Goal: Task Accomplishment & Management: Complete application form

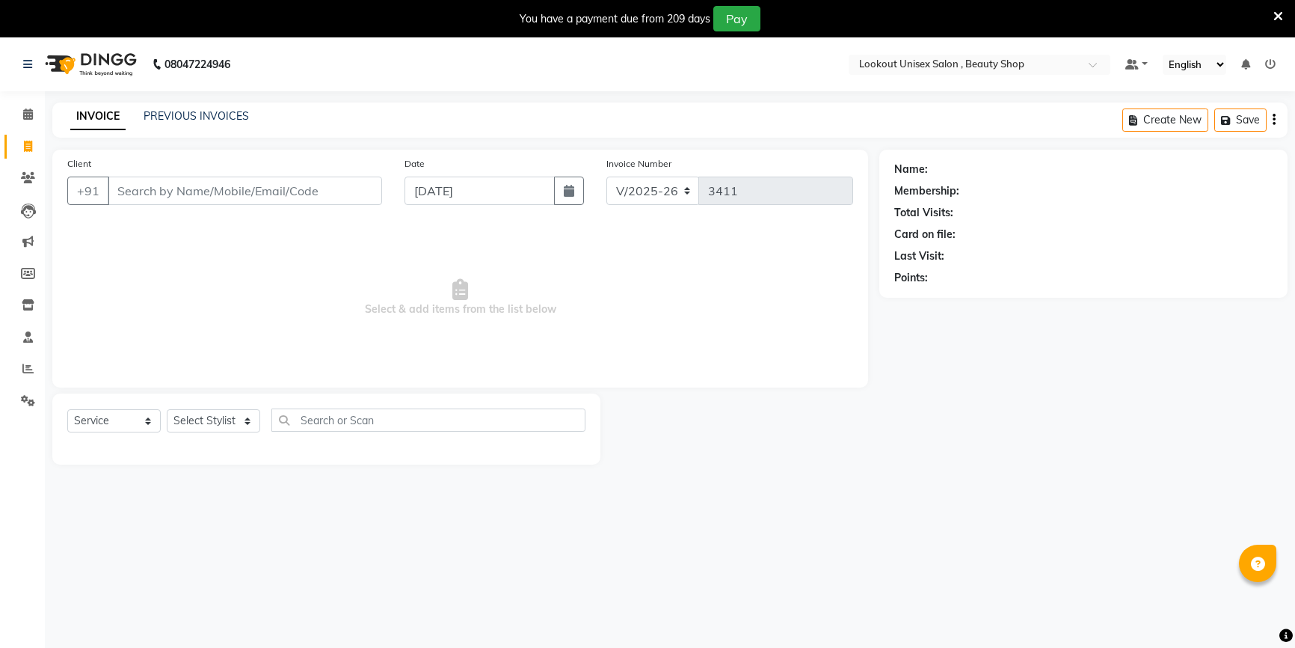
select select "7658"
select select "service"
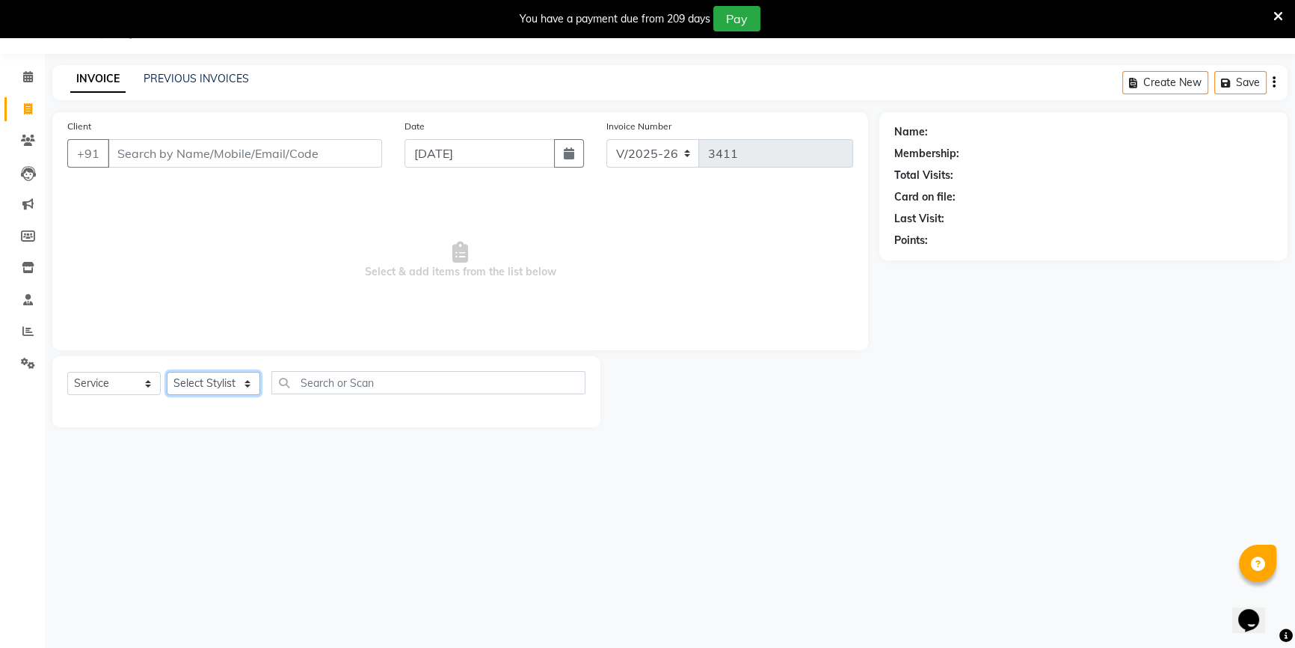
click at [219, 381] on select "Select Stylist Abid Arti CHANDANI Dhaval Sir Disha Hussain Indrajeet Jyoti Mahe…" at bounding box center [213, 383] width 93 height 23
select select "68259"
click at [167, 372] on select "Select Stylist Abid Arti CHANDANI Dhaval Sir Disha Hussain Indrajeet Jyoti Mahe…" at bounding box center [213, 383] width 93 height 23
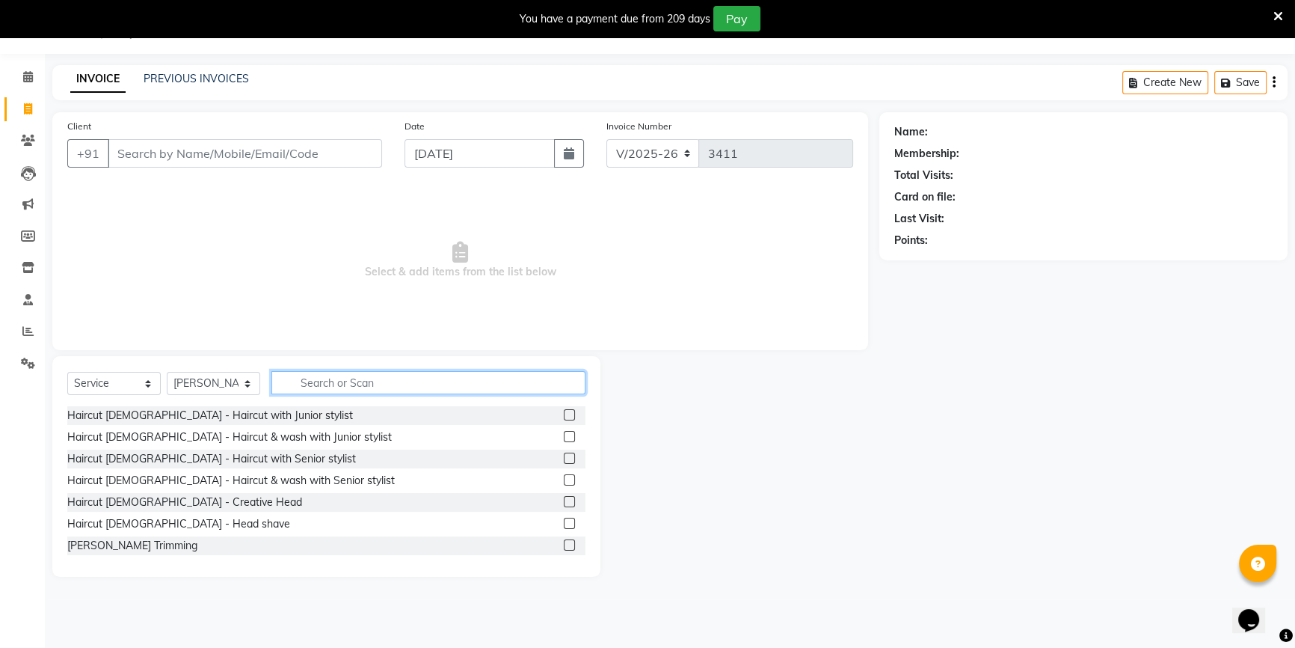
click at [344, 389] on input "text" at bounding box center [428, 382] width 314 height 23
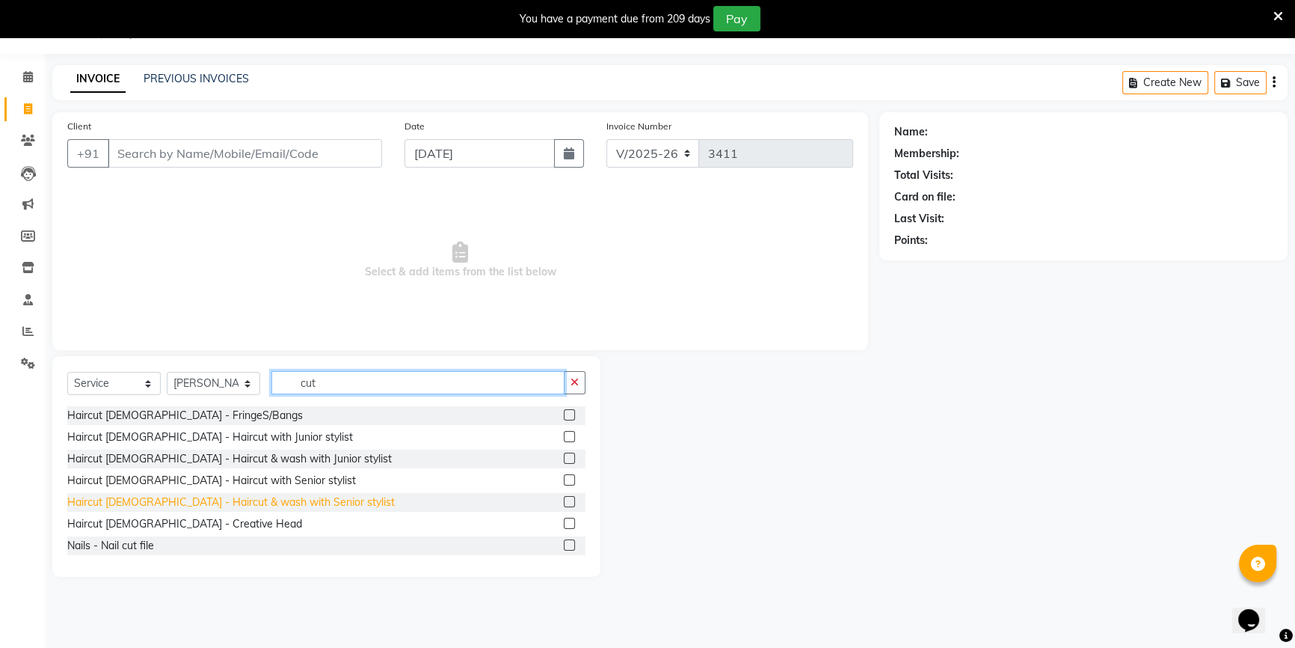
scroll to position [135, 0]
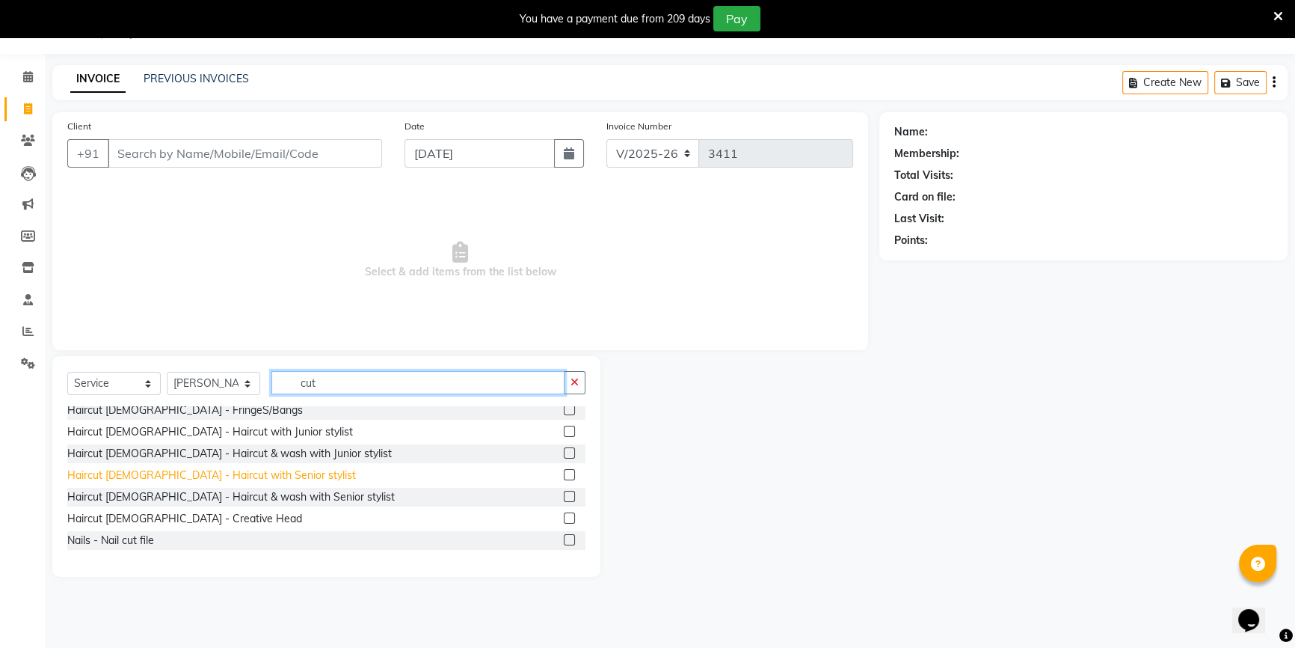
type input "cut"
click at [239, 482] on div "Haircut Female - Haircut with Senior stylist" at bounding box center [211, 475] width 289 height 16
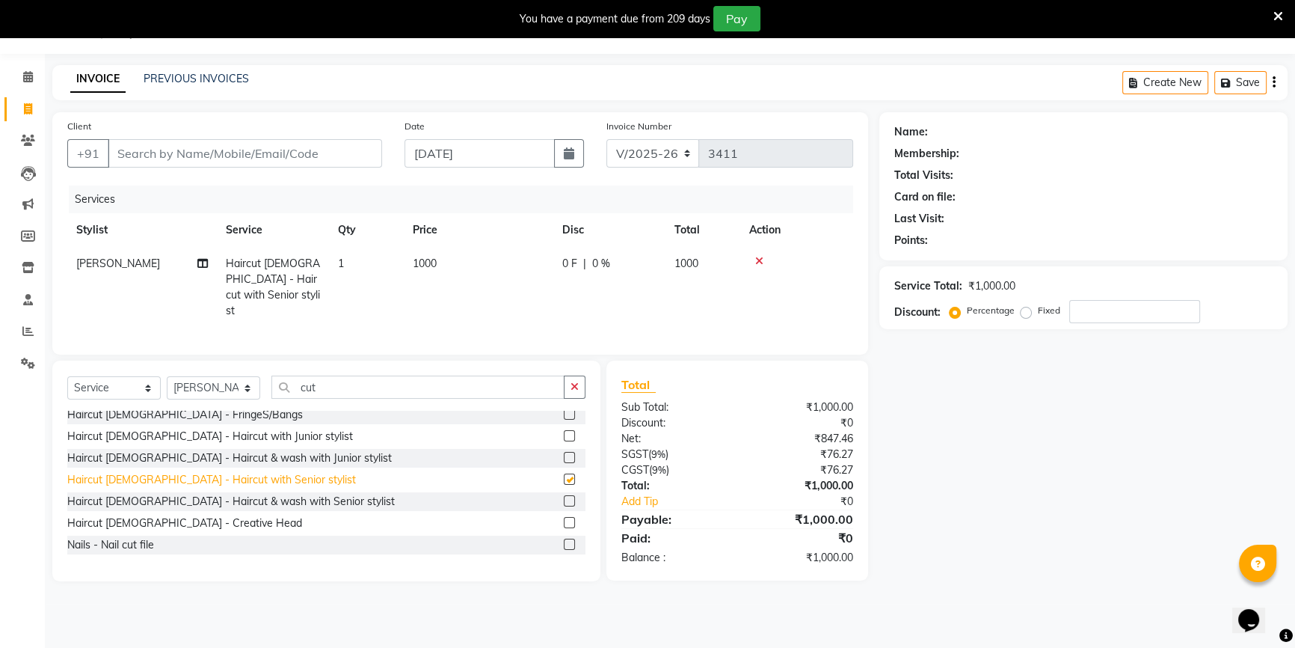
checkbox input "false"
click at [228, 378] on select "Select Stylist Abid Arti CHANDANI Dhaval Sir Disha Hussain Indrajeet Jyoti Mahe…" at bounding box center [213, 387] width 93 height 23
click at [167, 376] on select "Select Stylist Abid Arti CHANDANI Dhaval Sir Disha Hussain Indrajeet Jyoti Mahe…" at bounding box center [213, 387] width 93 height 23
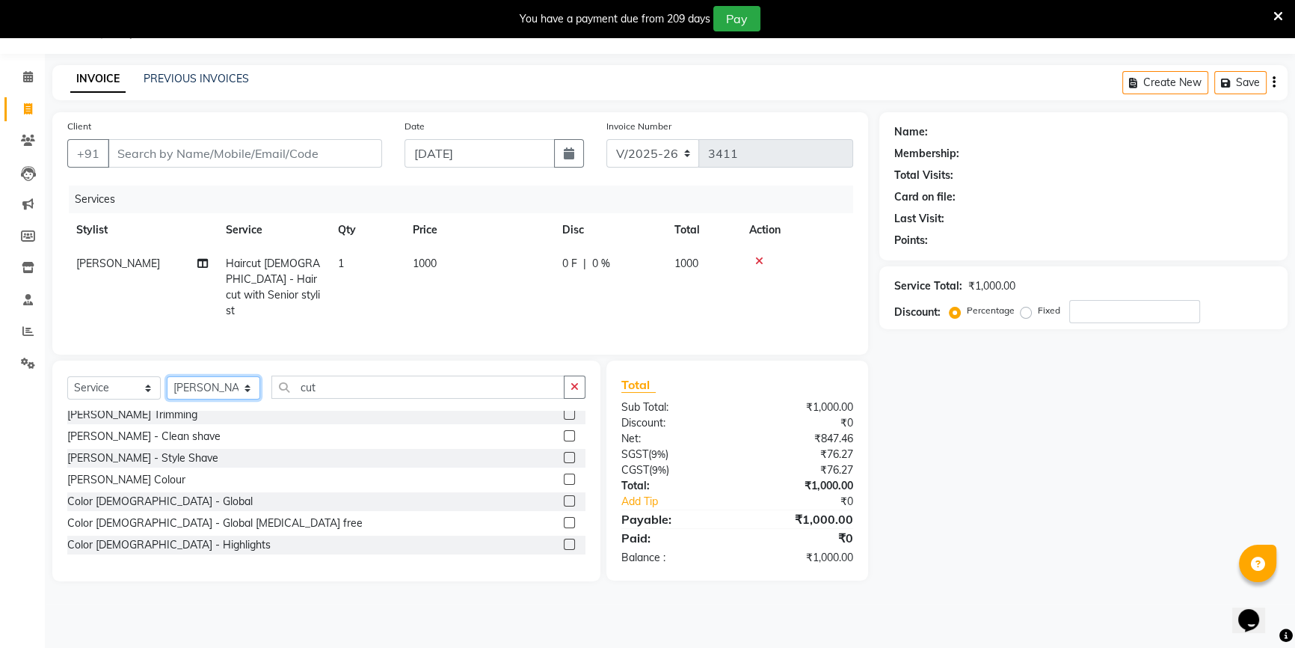
click at [214, 395] on select "Select Stylist Abid Arti CHANDANI Dhaval Sir Disha Hussain Indrajeet Jyoti Mahe…" at bounding box center [213, 387] width 93 height 23
select select "67794"
click at [167, 376] on select "Select Stylist Abid Arti CHANDANI Dhaval Sir Disha Hussain Indrajeet Jyoti Mahe…" at bounding box center [213, 387] width 93 height 23
click at [321, 378] on input "cut" at bounding box center [417, 386] width 293 height 23
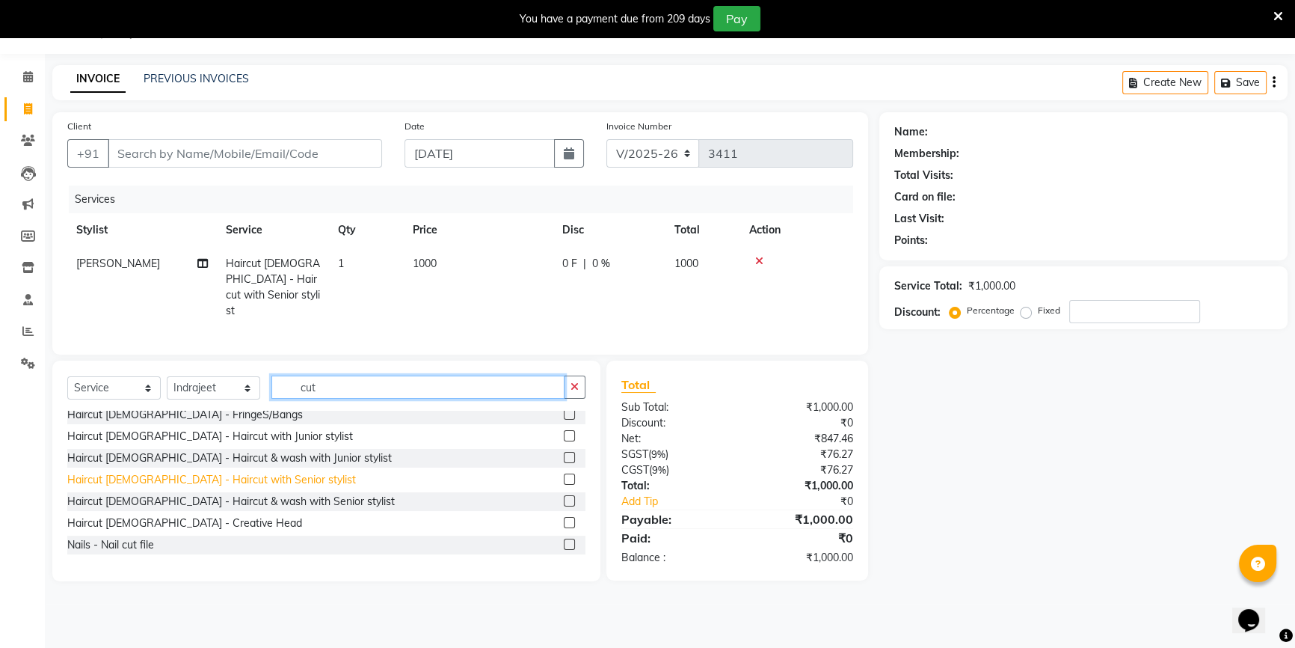
type input "cut"
click at [197, 472] on div "Haircut Female - Haircut with Senior stylist" at bounding box center [211, 480] width 289 height 16
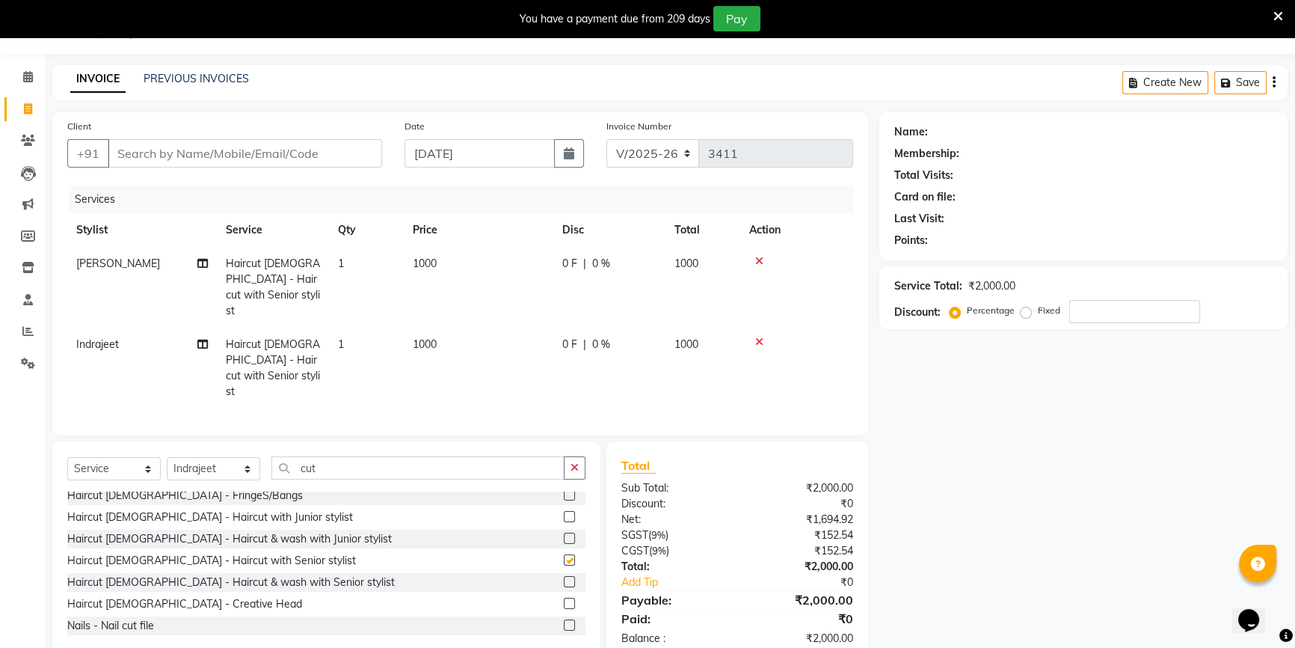
checkbox input "false"
click at [235, 457] on select "Select Stylist Abid Arti CHANDANI Dhaval Sir Disha Hussain Indrajeet Jyoti Mahe…" at bounding box center [213, 468] width 93 height 23
select select "68253"
click at [167, 457] on select "Select Stylist Abid Arti CHANDANI Dhaval Sir Disha Hussain Indrajeet Jyoti Mahe…" at bounding box center [213, 468] width 93 height 23
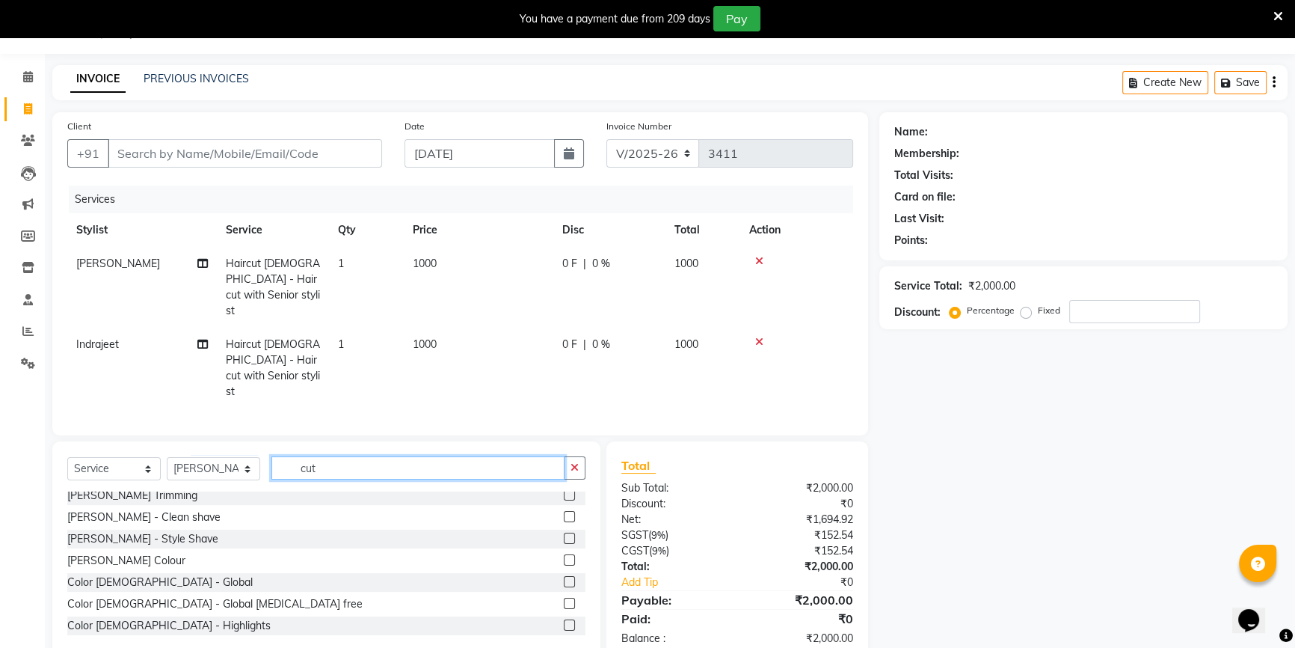
click at [304, 456] on input "cut" at bounding box center [417, 467] width 293 height 23
click at [323, 456] on input "cut" at bounding box center [417, 467] width 293 height 23
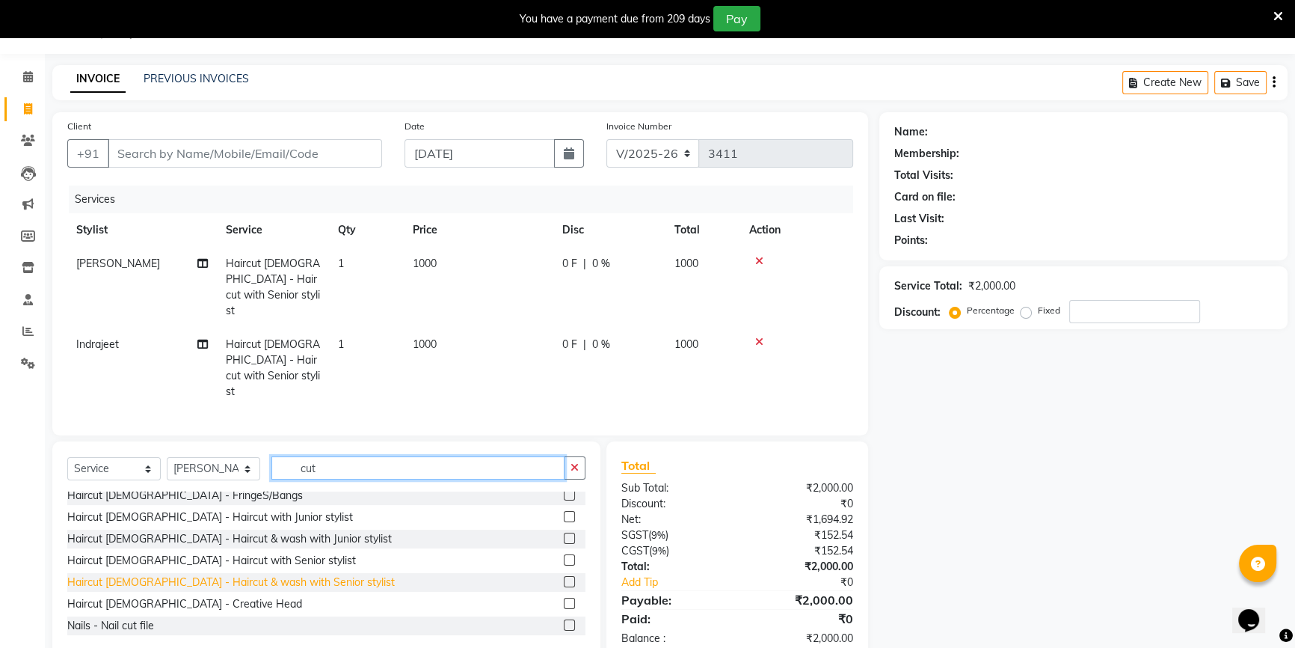
type input "cut"
click at [302, 574] on div "Haircut Female - Haircut & wash with Senior stylist" at bounding box center [231, 582] width 328 height 16
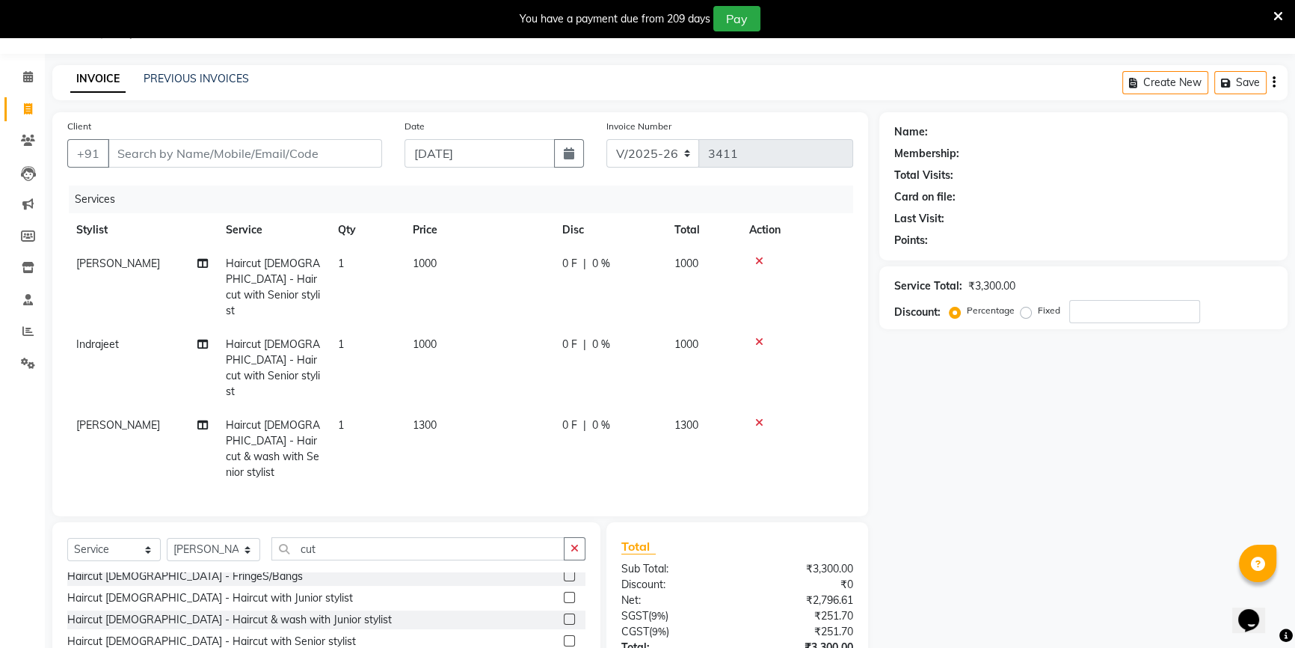
checkbox input "false"
click at [209, 538] on select "Select Stylist Abid Arti CHANDANI Dhaval Sir Disha Hussain Indrajeet Jyoti Mahe…" at bounding box center [213, 549] width 93 height 23
select select "67793"
click at [167, 538] on select "Select Stylist Abid Arti CHANDANI Dhaval Sir Disha Hussain Indrajeet Jyoti Mahe…" at bounding box center [213, 549] width 93 height 23
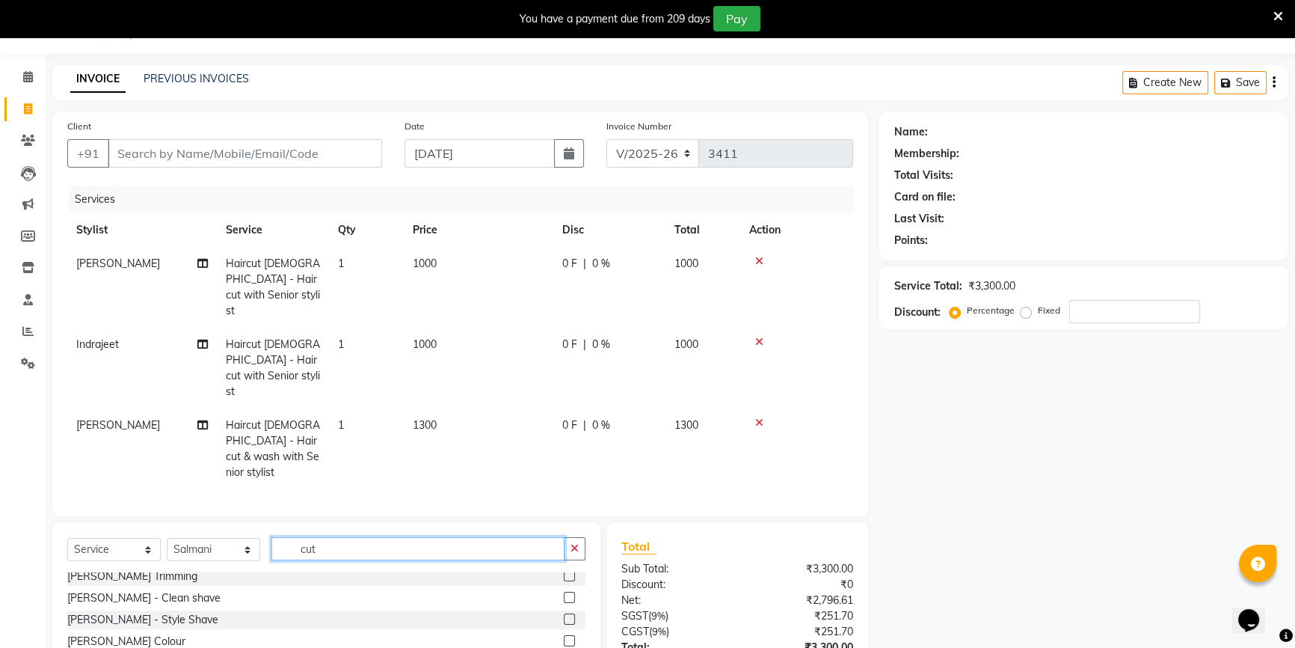
click at [332, 537] on input "cut" at bounding box center [417, 548] width 293 height 23
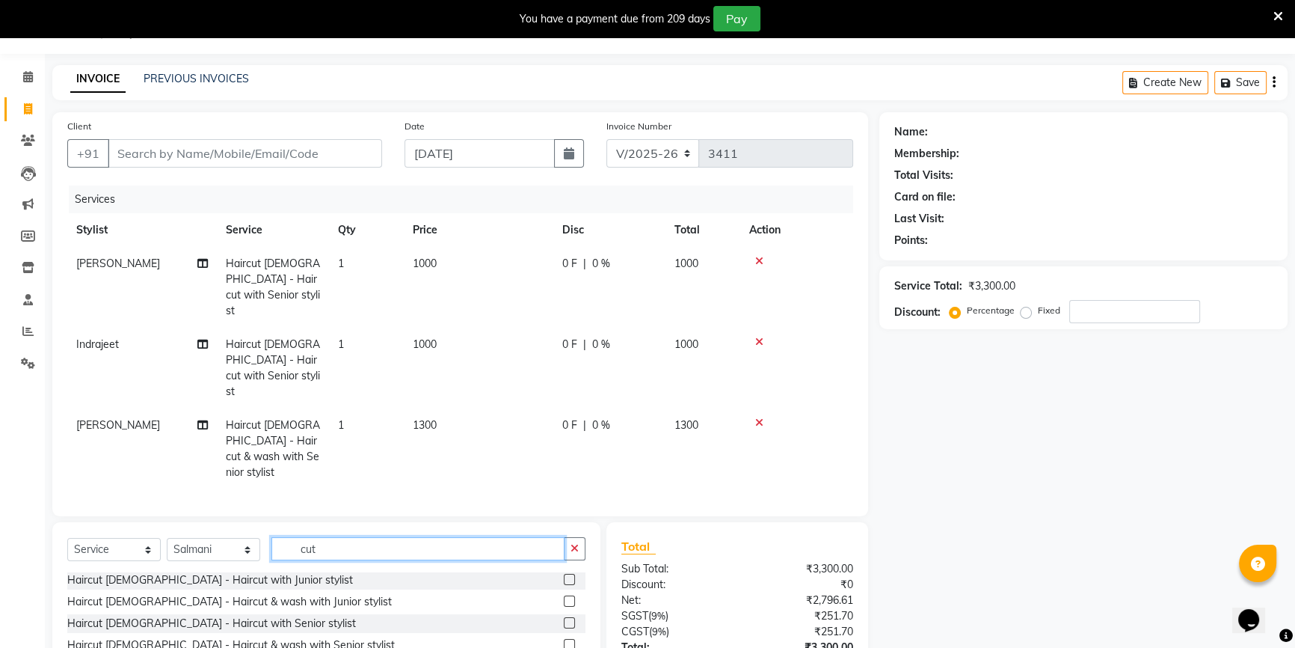
scroll to position [118, 0]
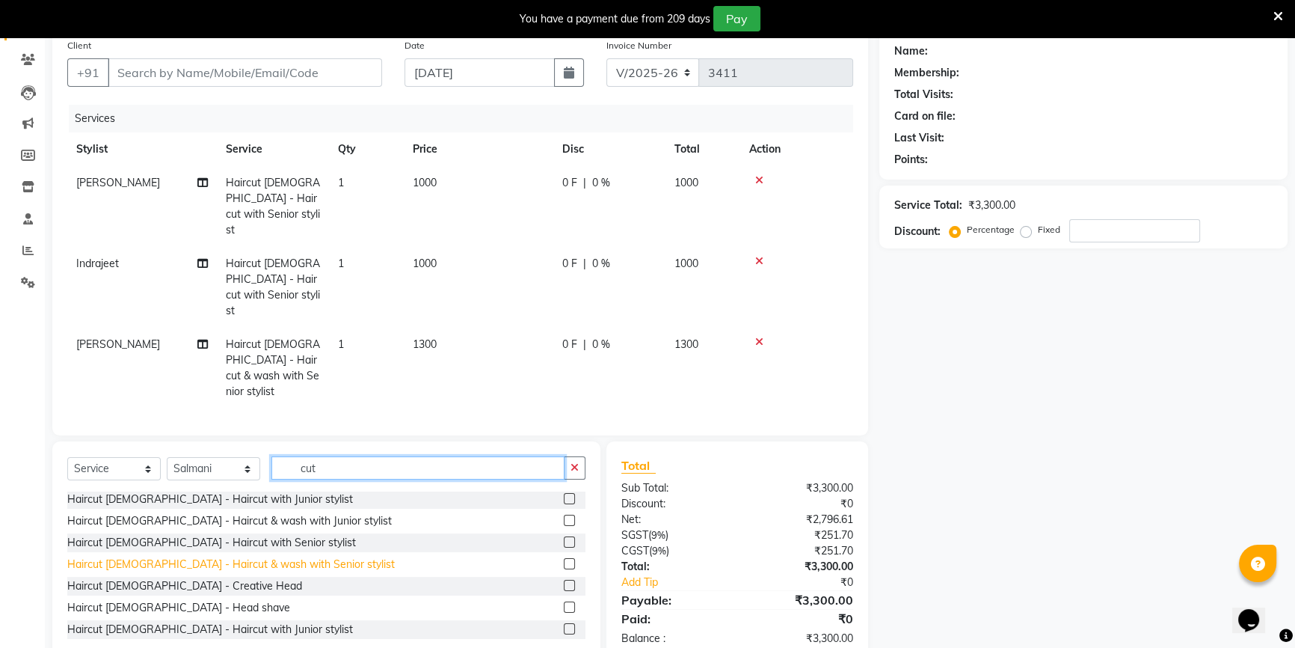
type input "cut"
click at [209, 556] on div "Haircut Male - Haircut & wash with Senior stylist" at bounding box center [231, 564] width 328 height 16
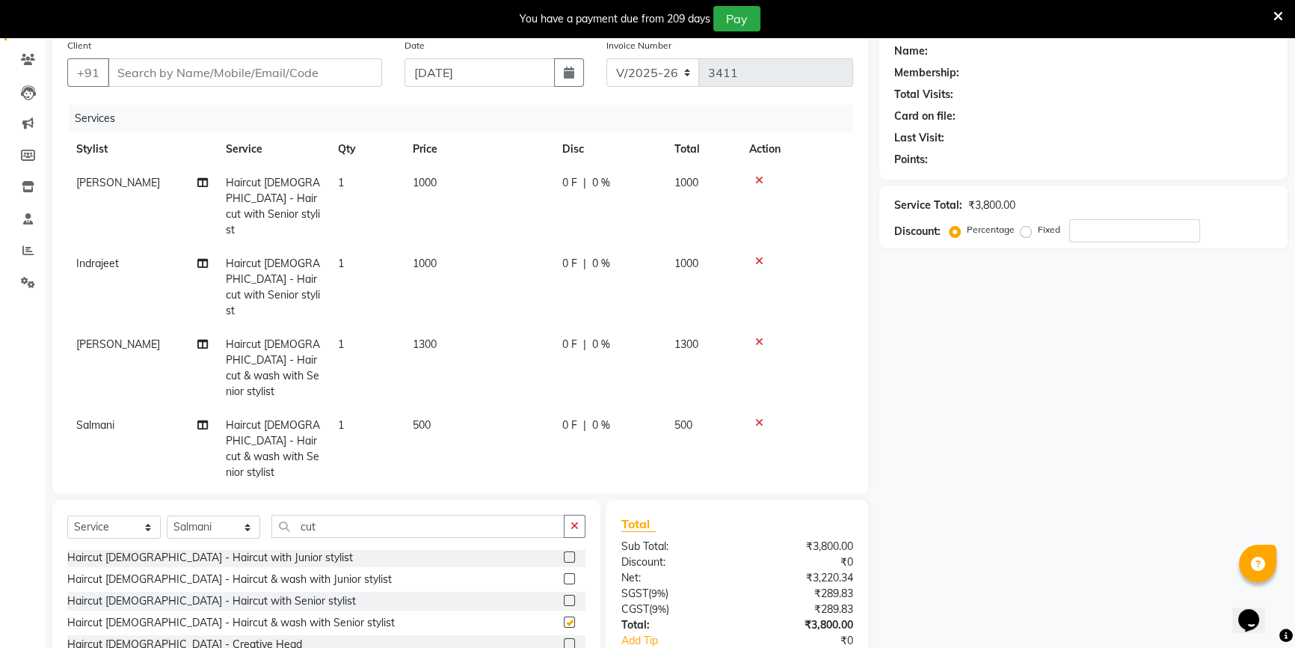
checkbox input "false"
click at [200, 339] on icon at bounding box center [202, 344] width 10 height 10
select select "68253"
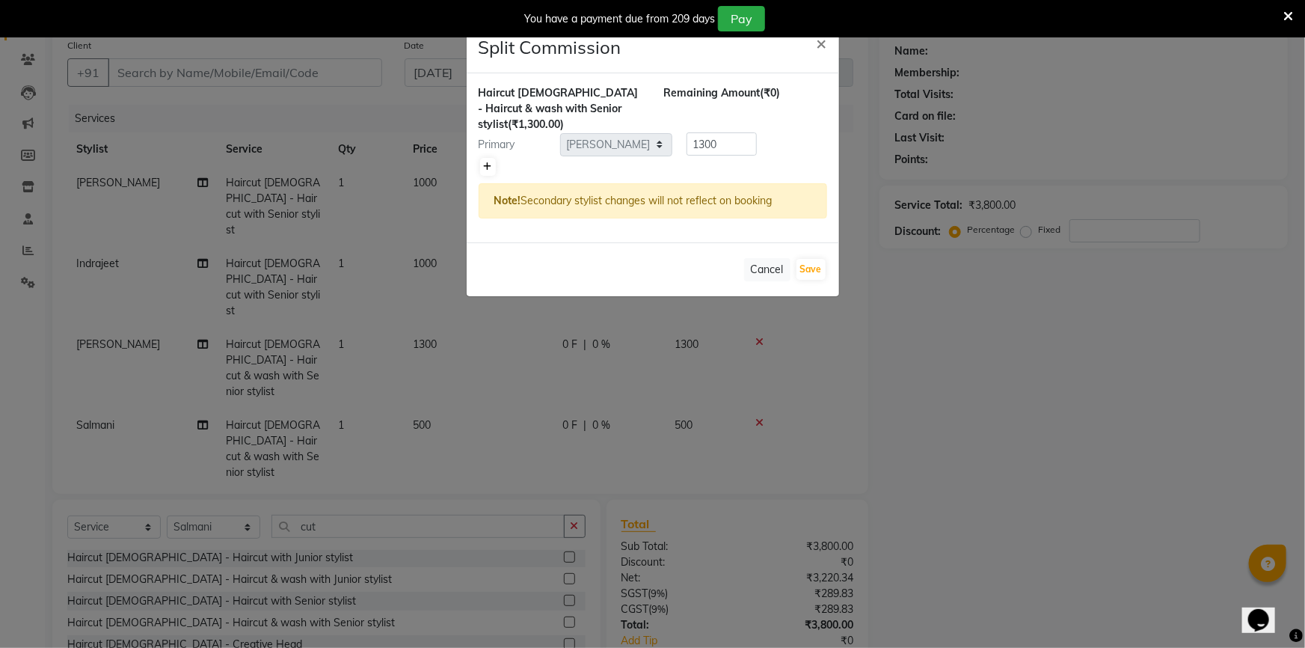
click at [481, 158] on link at bounding box center [488, 167] width 16 height 18
type input "650"
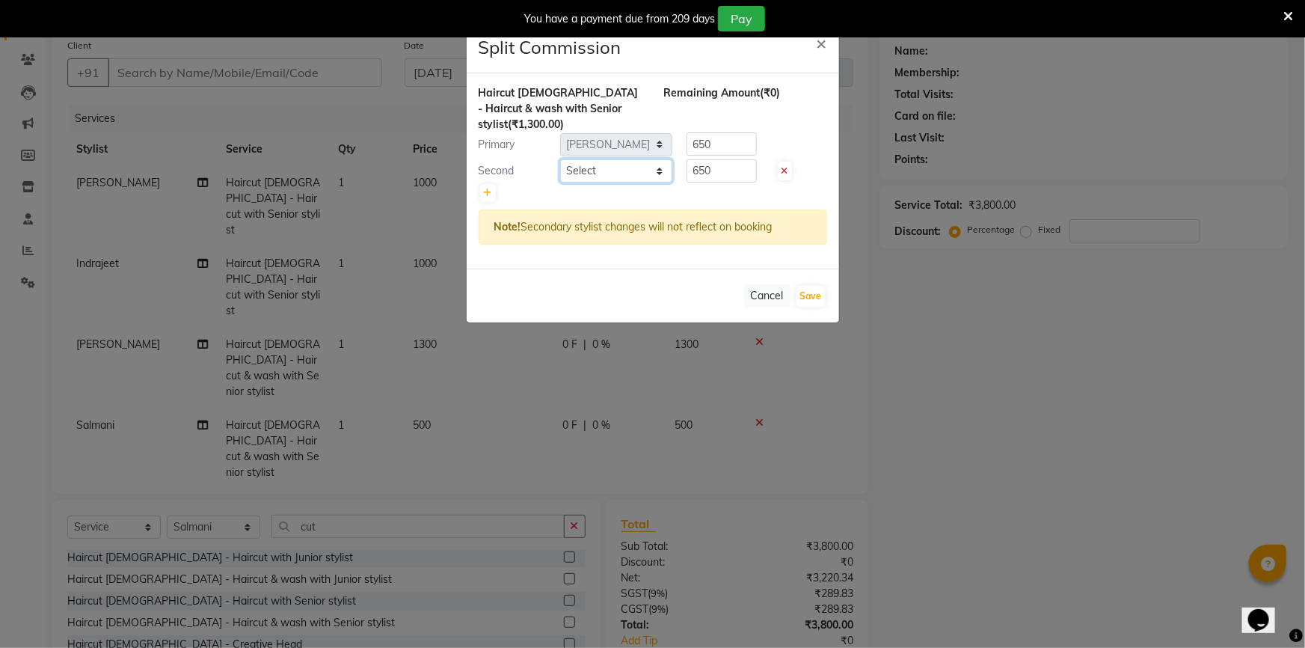
click at [634, 159] on select "Select Abid Arti CHANDANI Dhaval Sir Disha Hussain Indrajeet Jyoti Mahesh Manis…" at bounding box center [616, 170] width 112 height 23
select select "68561"
click at [560, 159] on select "Select Abid Arti CHANDANI Dhaval Sir Disha Hussain Indrajeet Jyoti Mahesh Manis…" at bounding box center [616, 170] width 112 height 23
click at [704, 159] on input "650" at bounding box center [721, 170] width 70 height 23
type input "300"
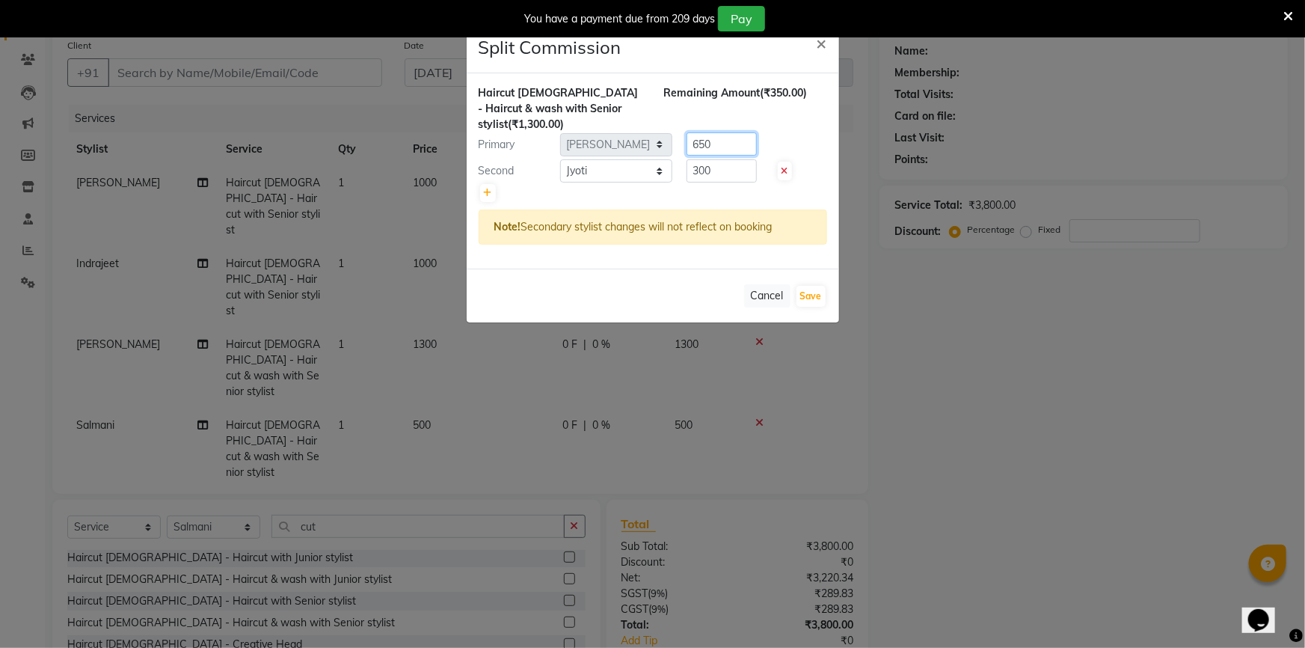
click at [723, 133] on input "650" at bounding box center [721, 143] width 70 height 23
type input "6"
type input "1000"
click at [807, 286] on button "Save" at bounding box center [810, 296] width 29 height 21
select select "Select"
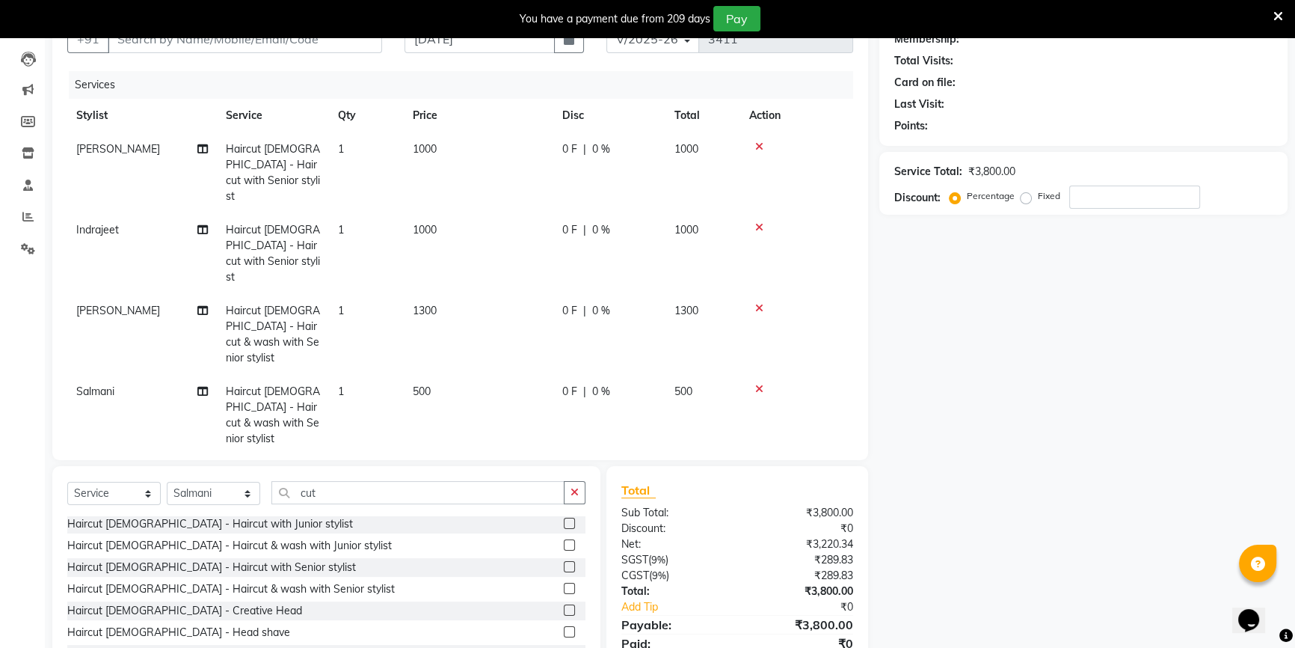
scroll to position [182, 0]
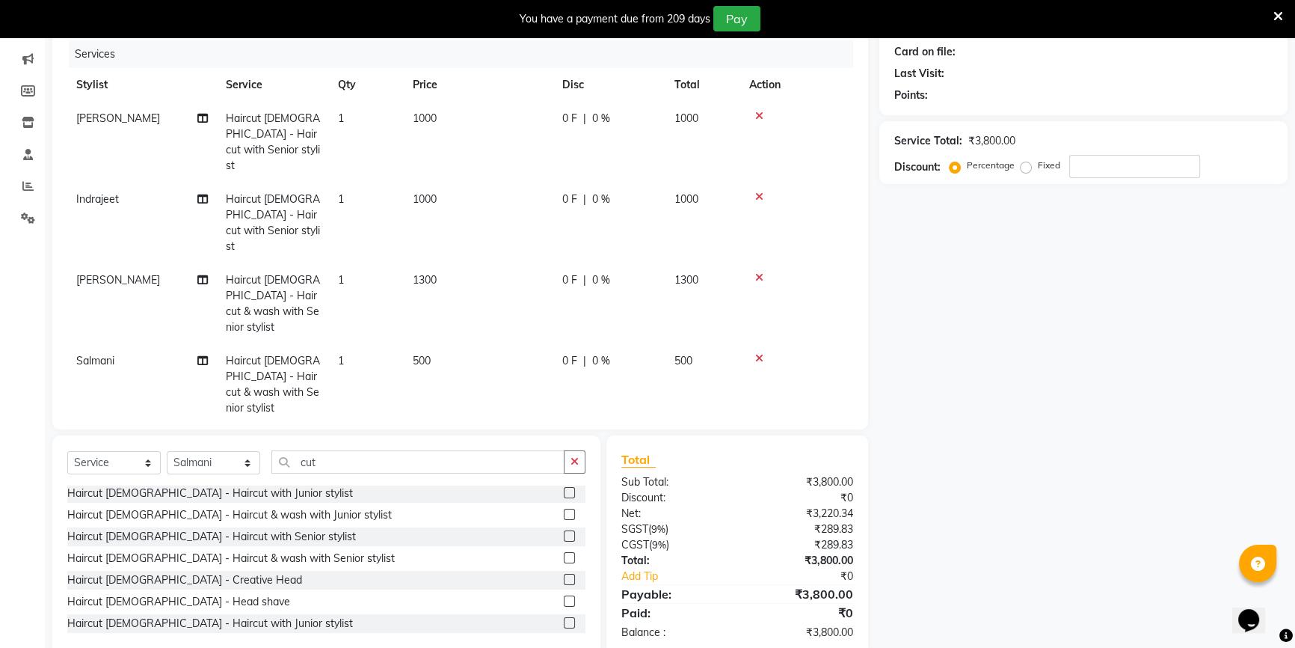
click at [756, 353] on icon at bounding box center [759, 358] width 8 height 10
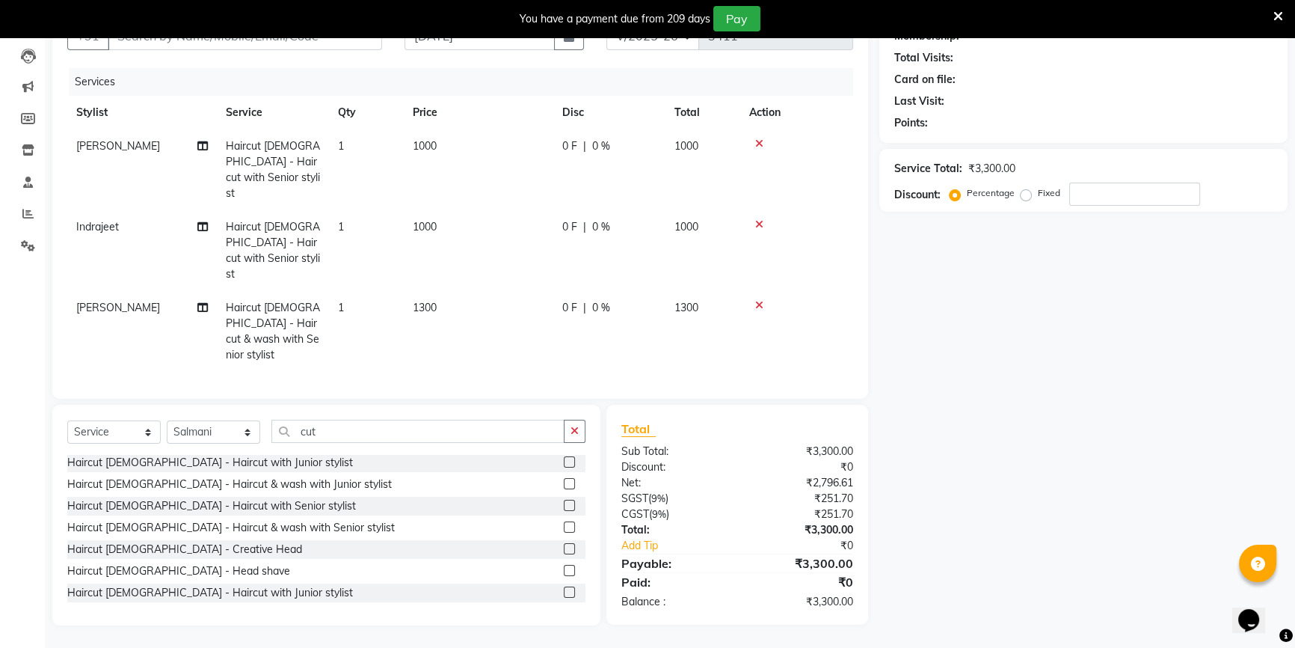
scroll to position [118, 0]
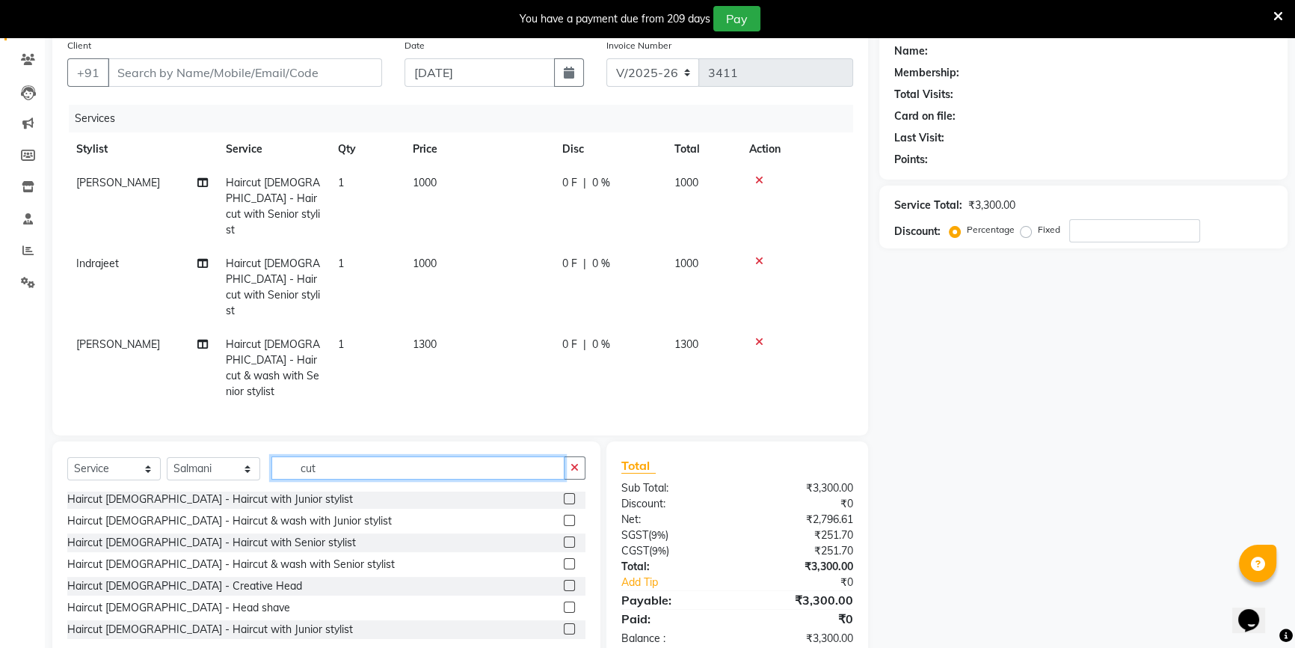
click at [328, 456] on input "cut" at bounding box center [417, 467] width 293 height 23
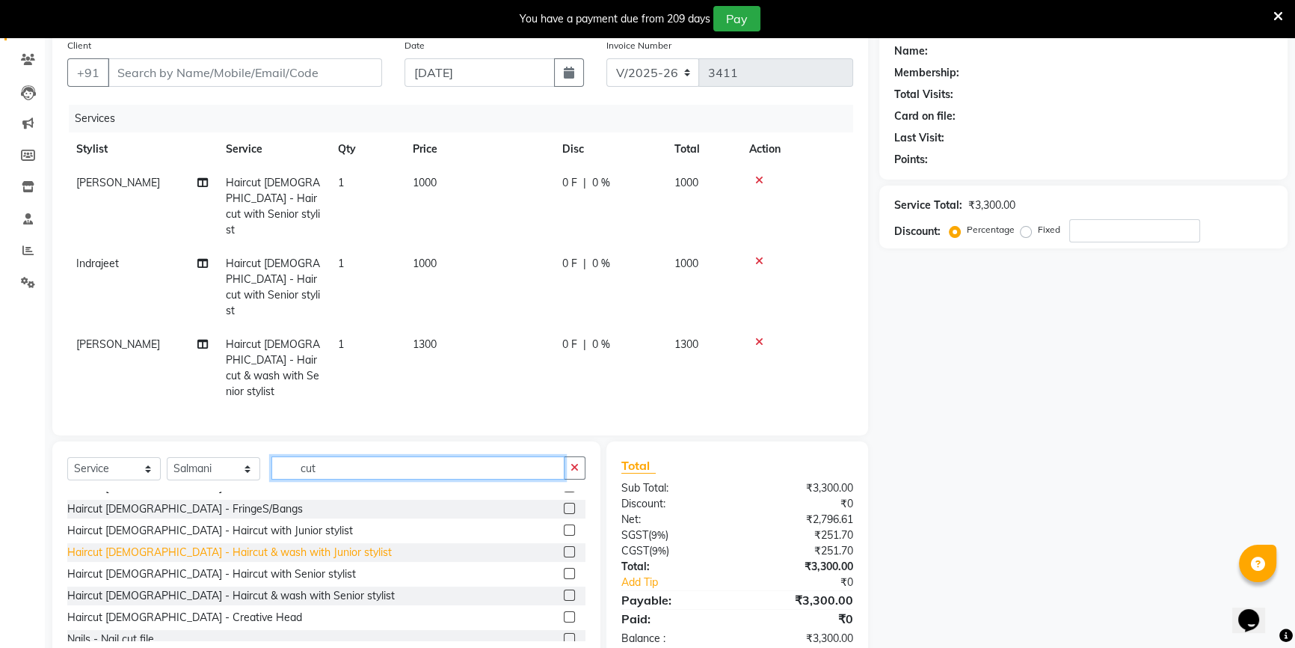
scroll to position [153, 0]
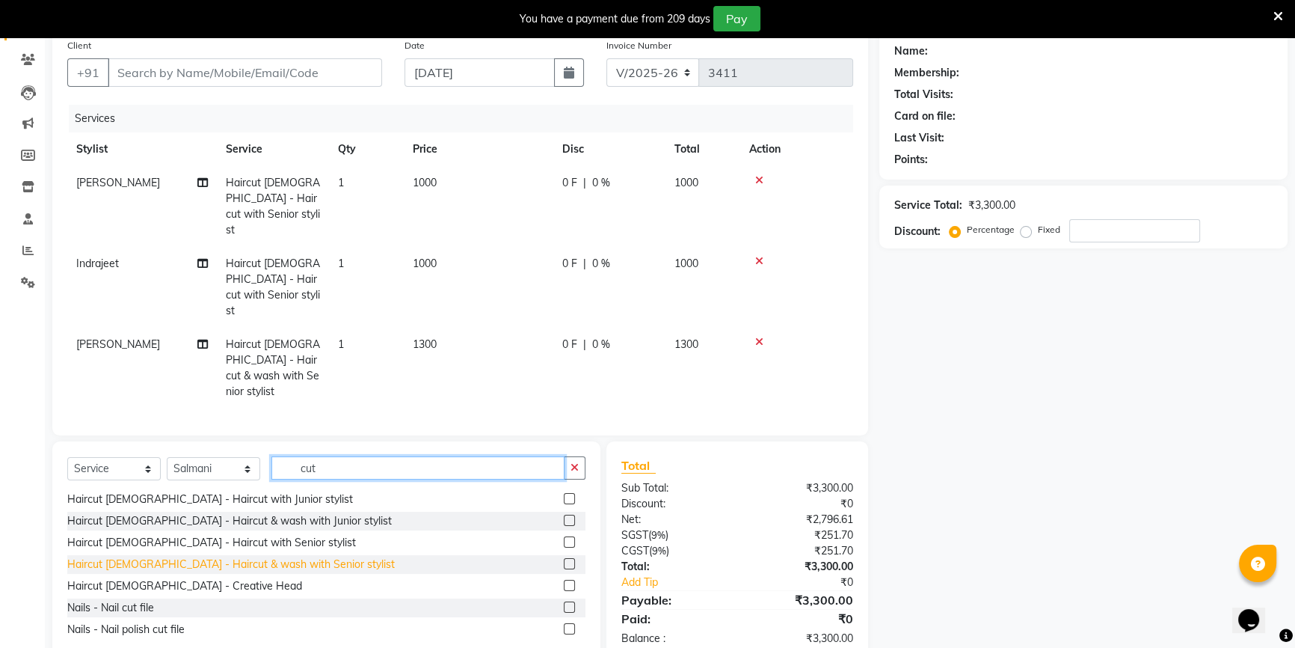
type input "cut"
click at [215, 556] on div "Haircut Female - Haircut & wash with Senior stylist" at bounding box center [231, 564] width 328 height 16
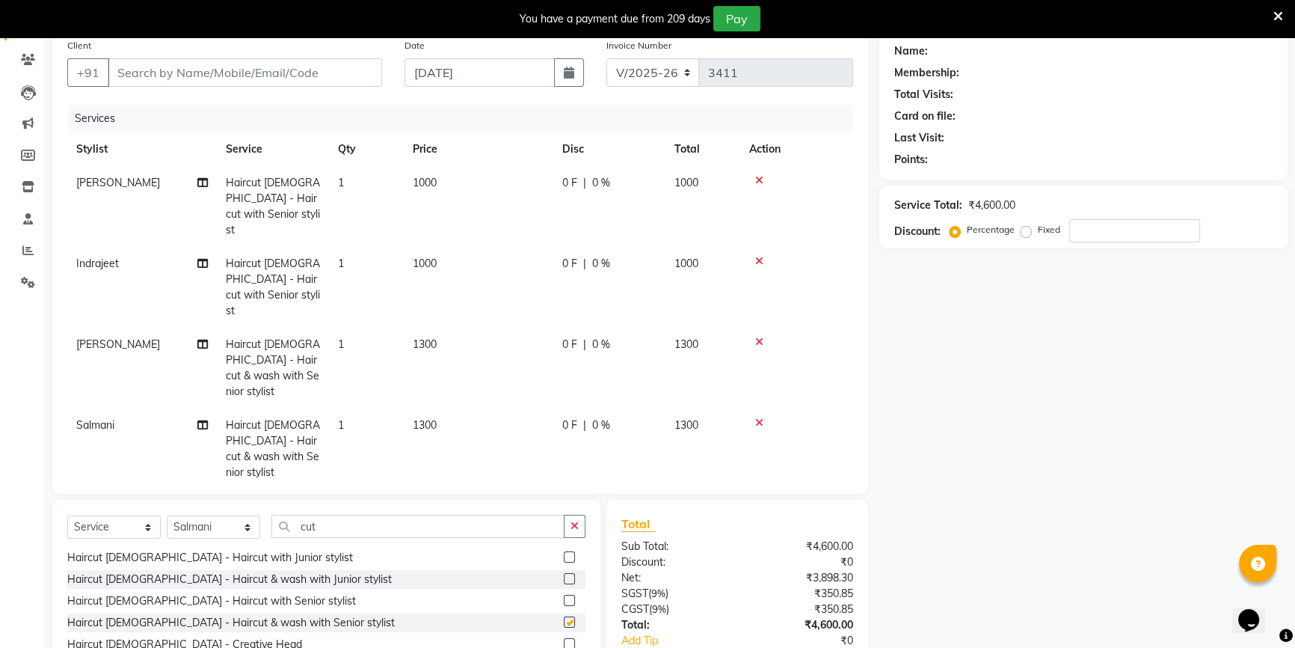
checkbox input "false"
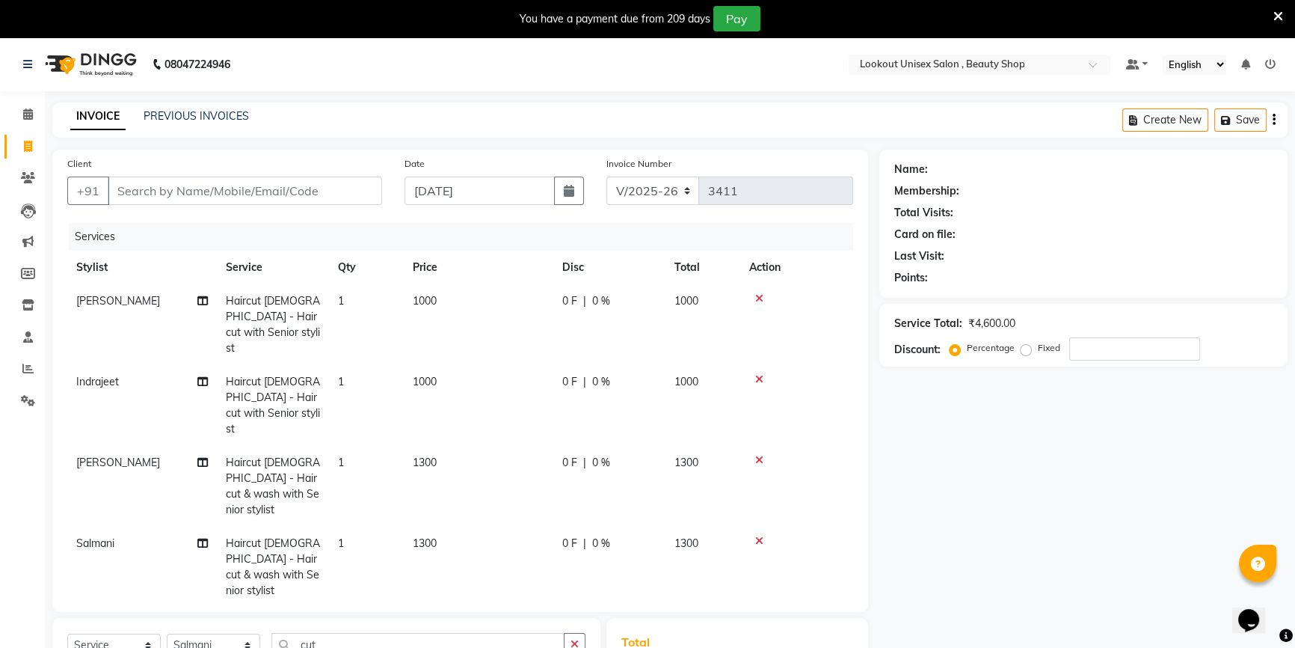
scroll to position [182, 0]
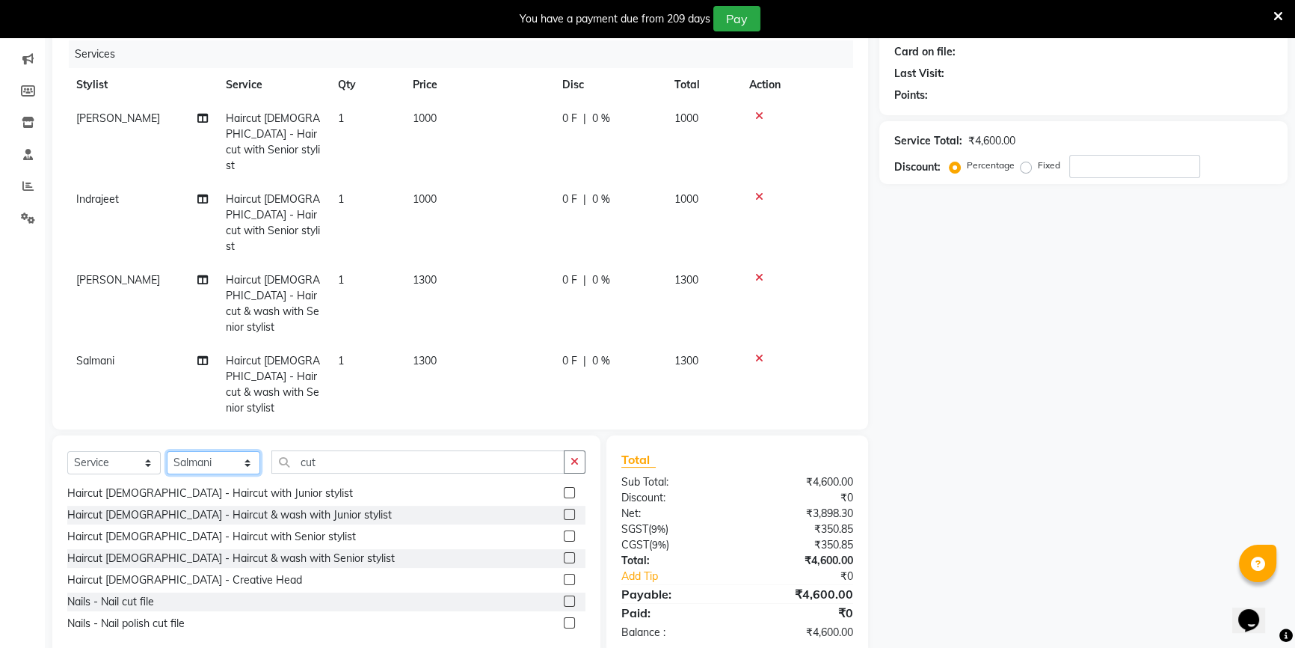
click at [213, 451] on select "Select Stylist Abid Arti CHANDANI Dhaval Sir Disha Hussain Indrajeet Jyoti Mahe…" at bounding box center [213, 462] width 93 height 23
select select "68895"
click at [167, 451] on select "Select Stylist Abid Arti CHANDANI Dhaval Sir Disha Hussain Indrajeet Jyoti Mahe…" at bounding box center [213, 462] width 93 height 23
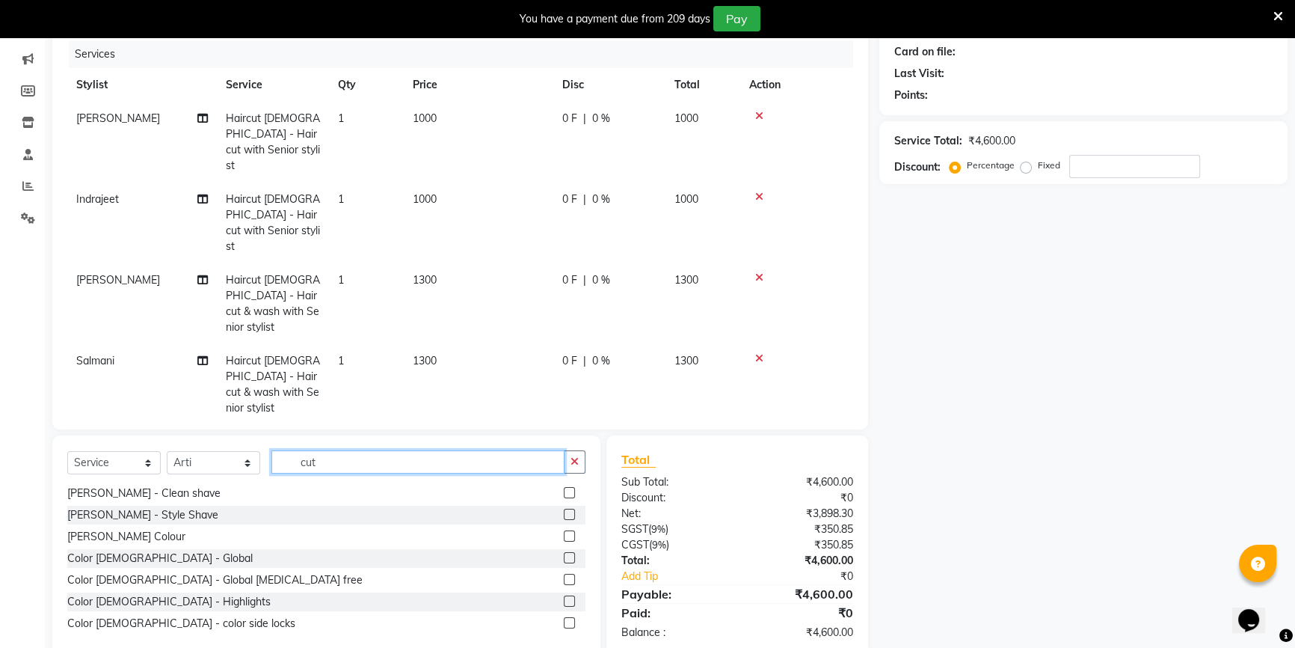
click at [324, 450] on input "cut" at bounding box center [417, 461] width 293 height 23
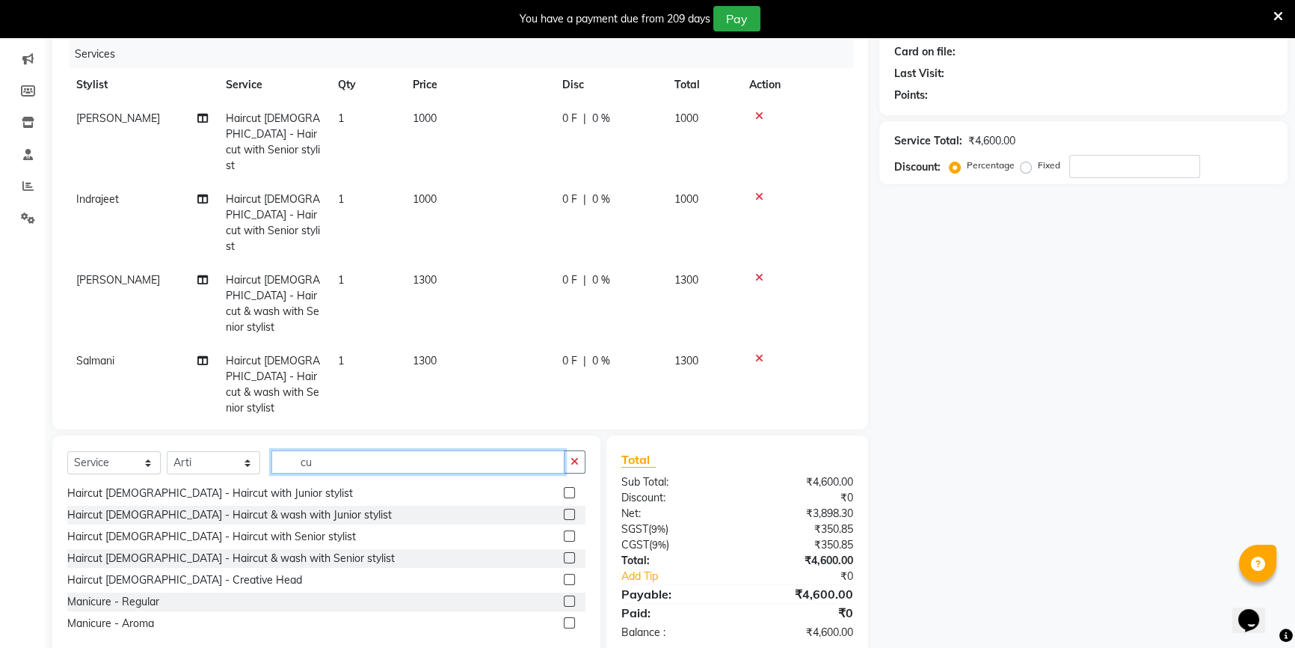
type input "c"
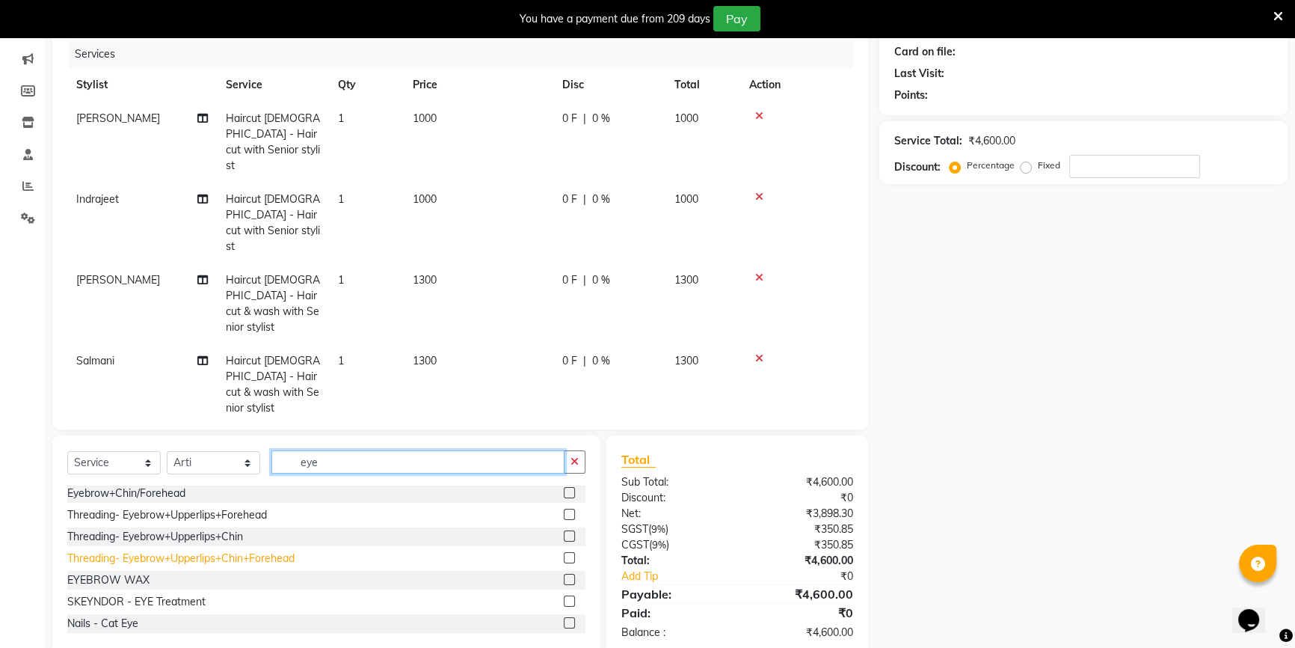
scroll to position [0, 0]
type input "eye"
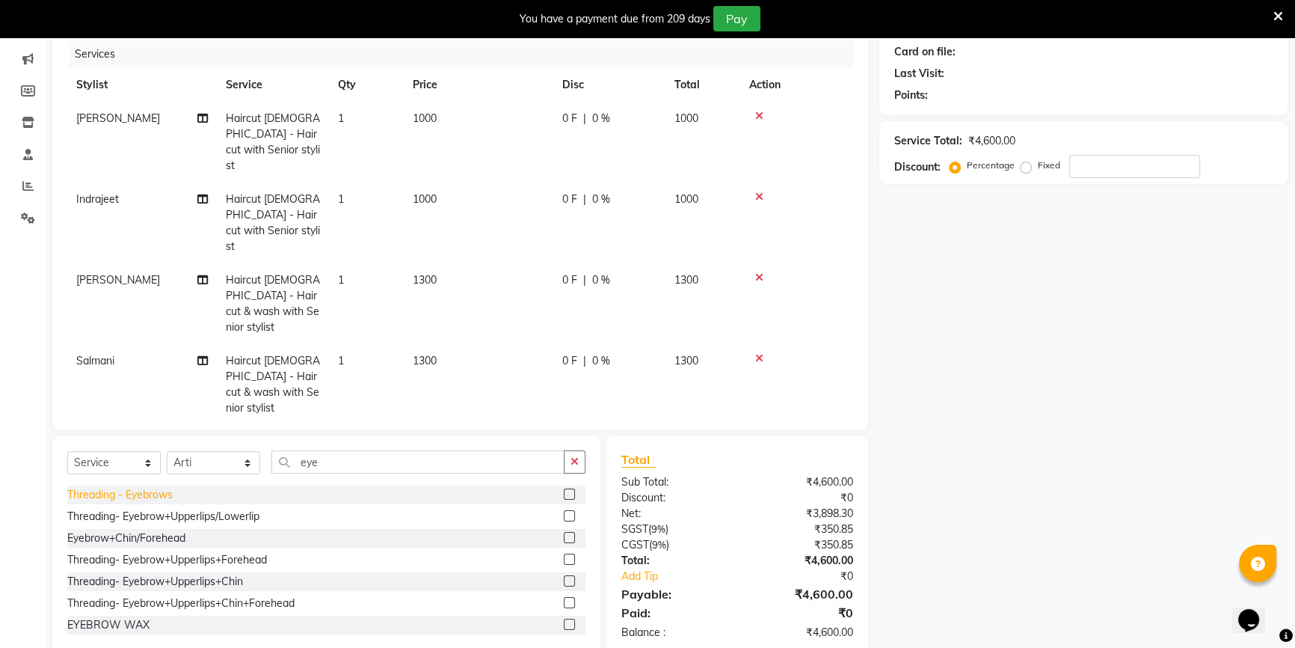
click at [99, 487] on div "Threading - Eyebrows" at bounding box center [119, 495] width 105 height 16
checkbox input "false"
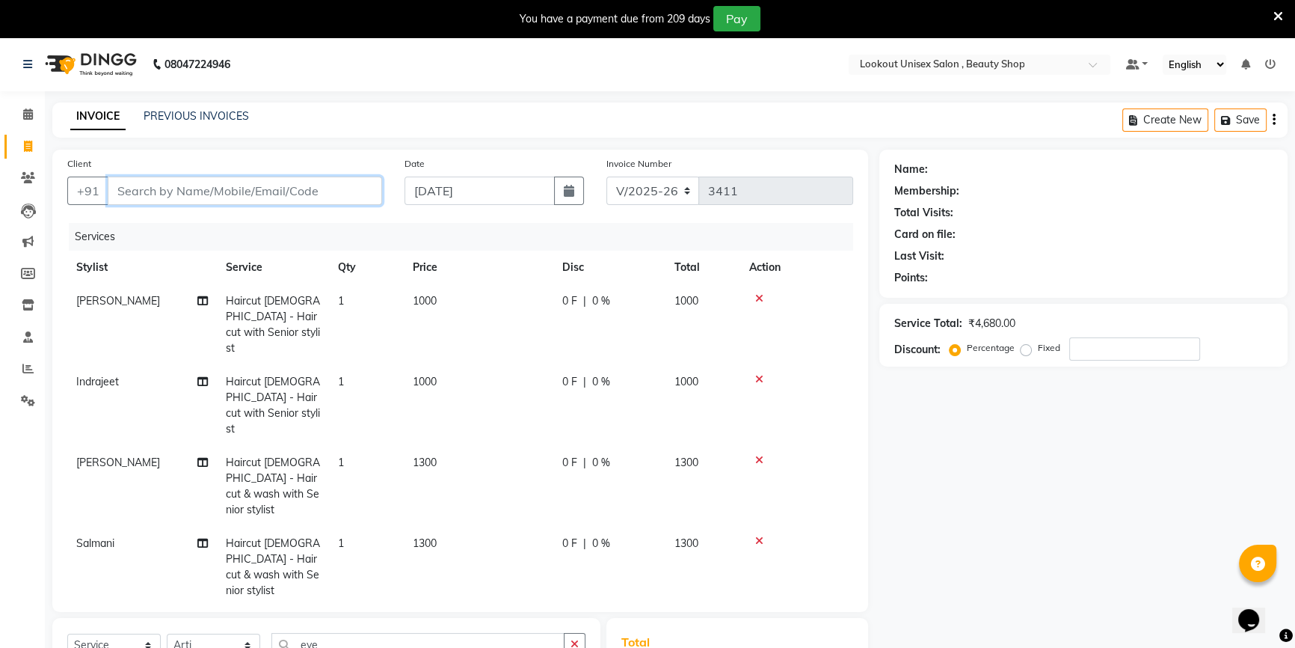
click at [149, 185] on input "Client" at bounding box center [245, 190] width 274 height 28
type input "8"
type input "0"
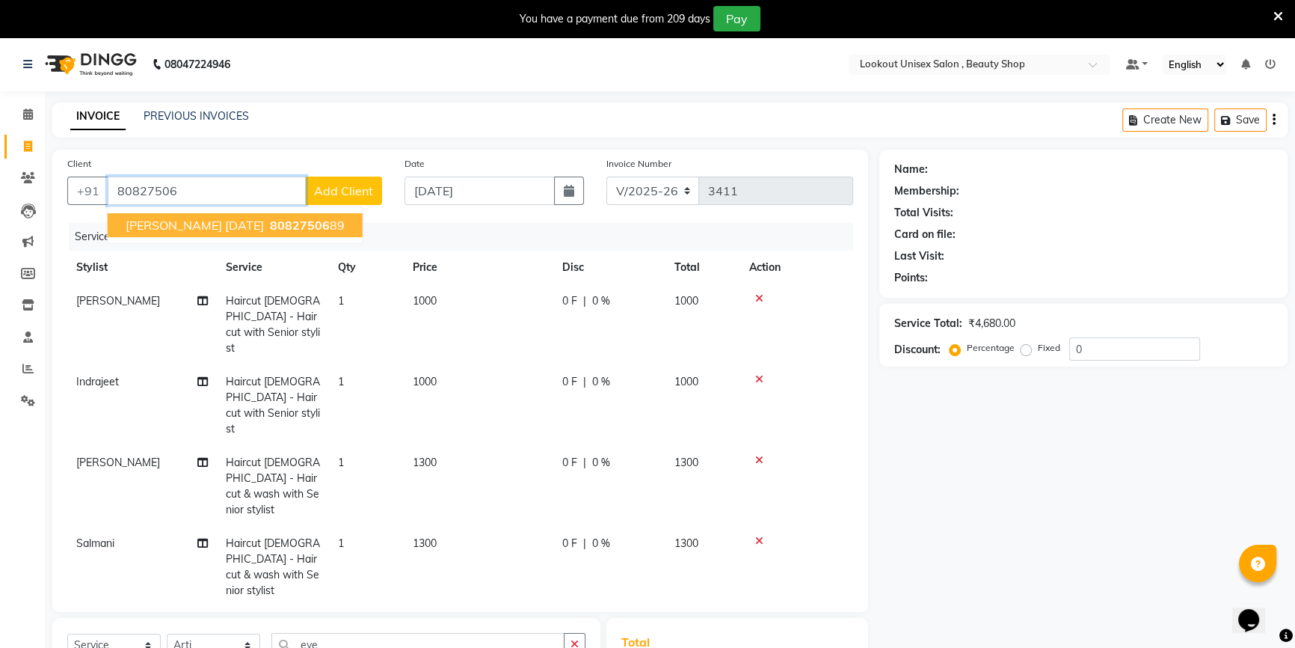
click at [221, 224] on span "Devanshi 07-04-25" at bounding box center [195, 225] width 138 height 15
type input "8082750689"
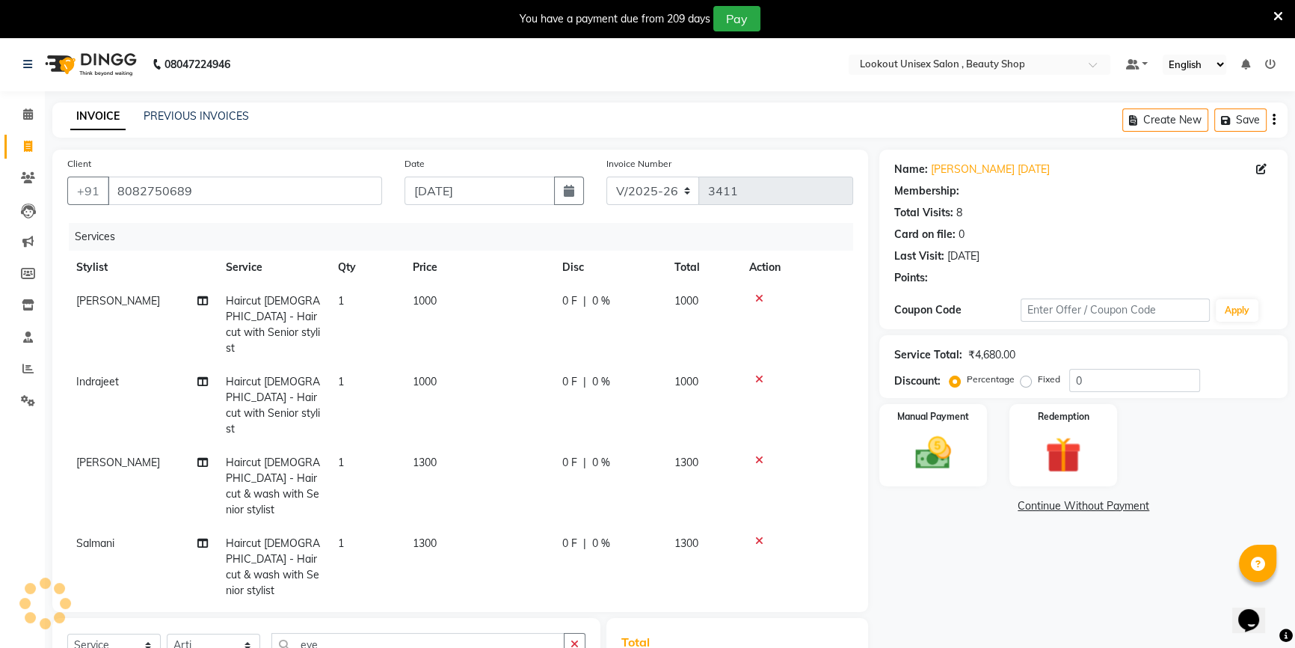
type input "20"
select select "1: Object"
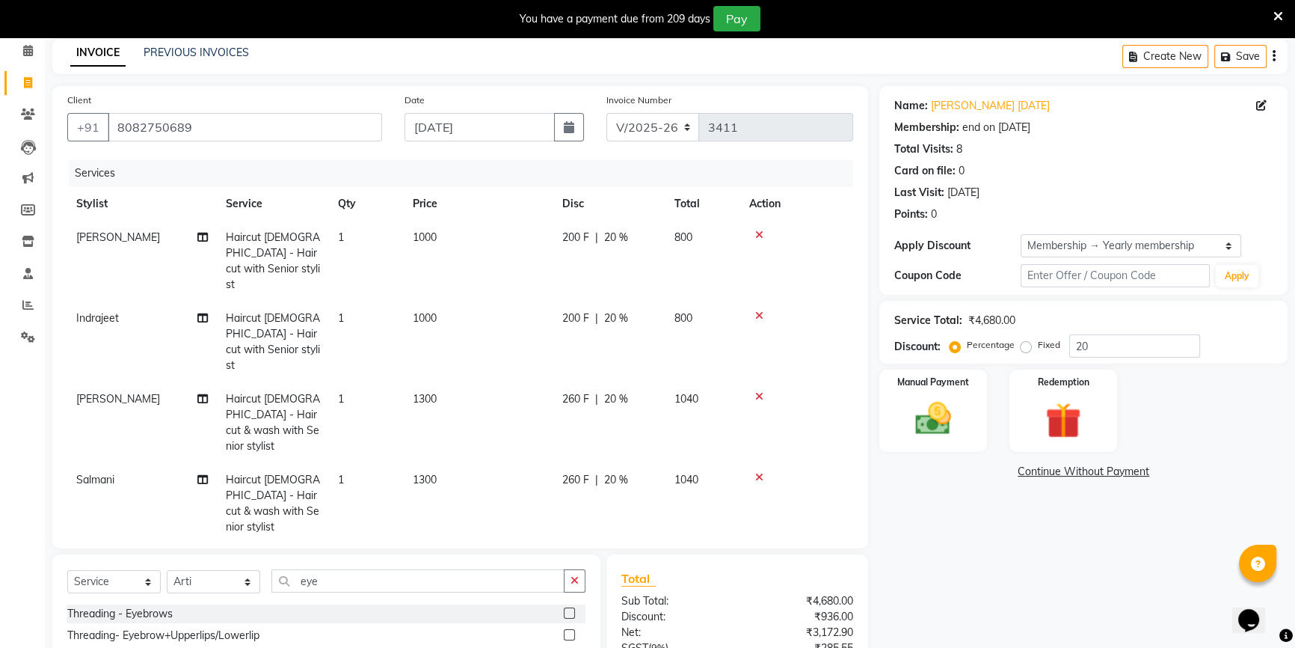
scroll to position [203, 0]
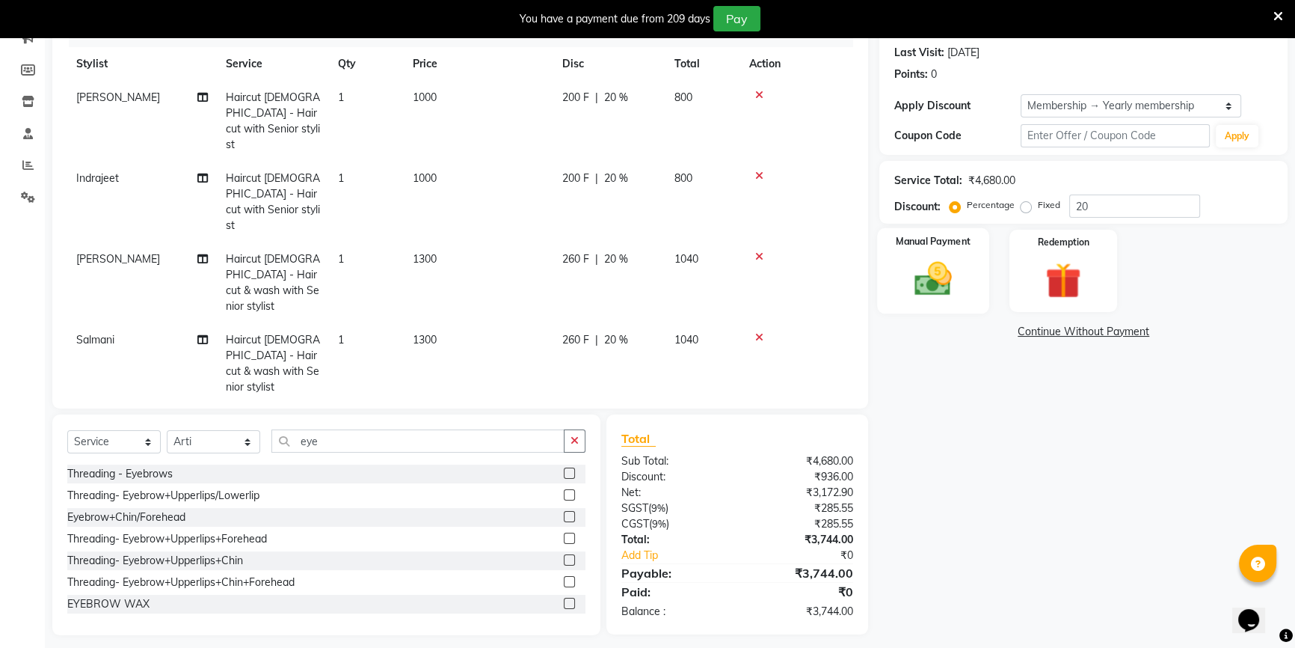
click at [939, 284] on img at bounding box center [933, 278] width 61 height 43
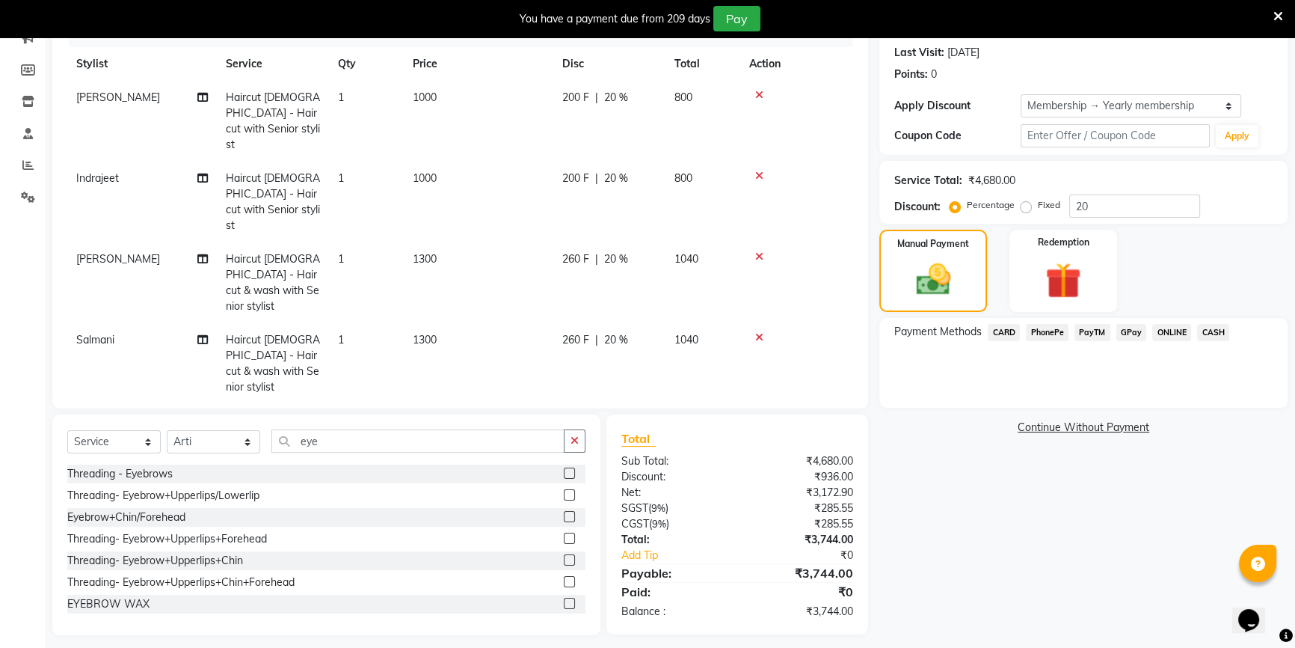
click at [1081, 332] on span "PayTM" at bounding box center [1093, 332] width 36 height 17
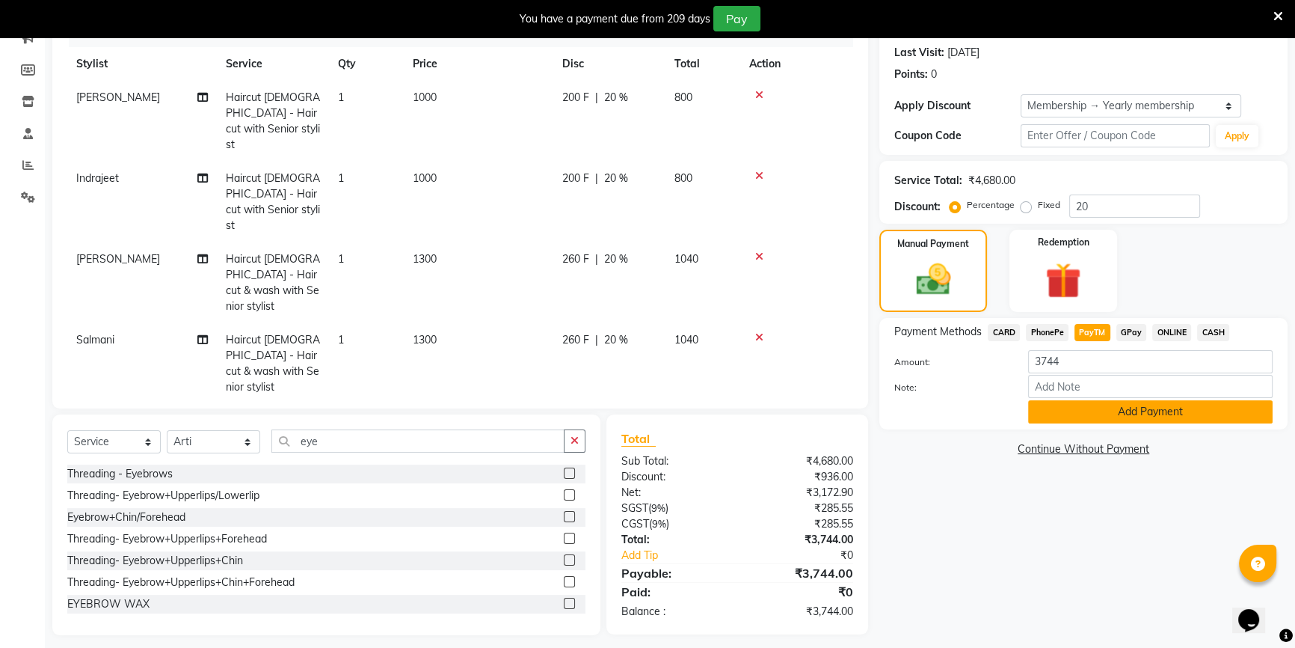
click at [1052, 414] on button "Add Payment" at bounding box center [1150, 411] width 245 height 23
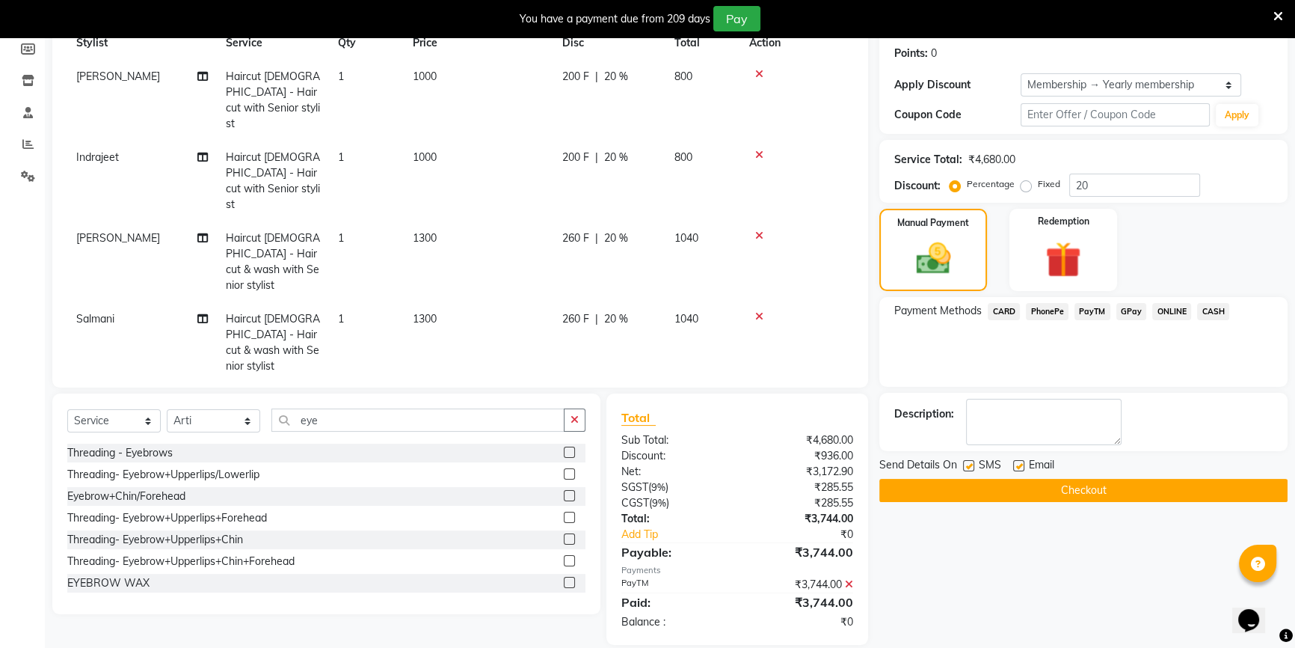
scroll to position [244, 0]
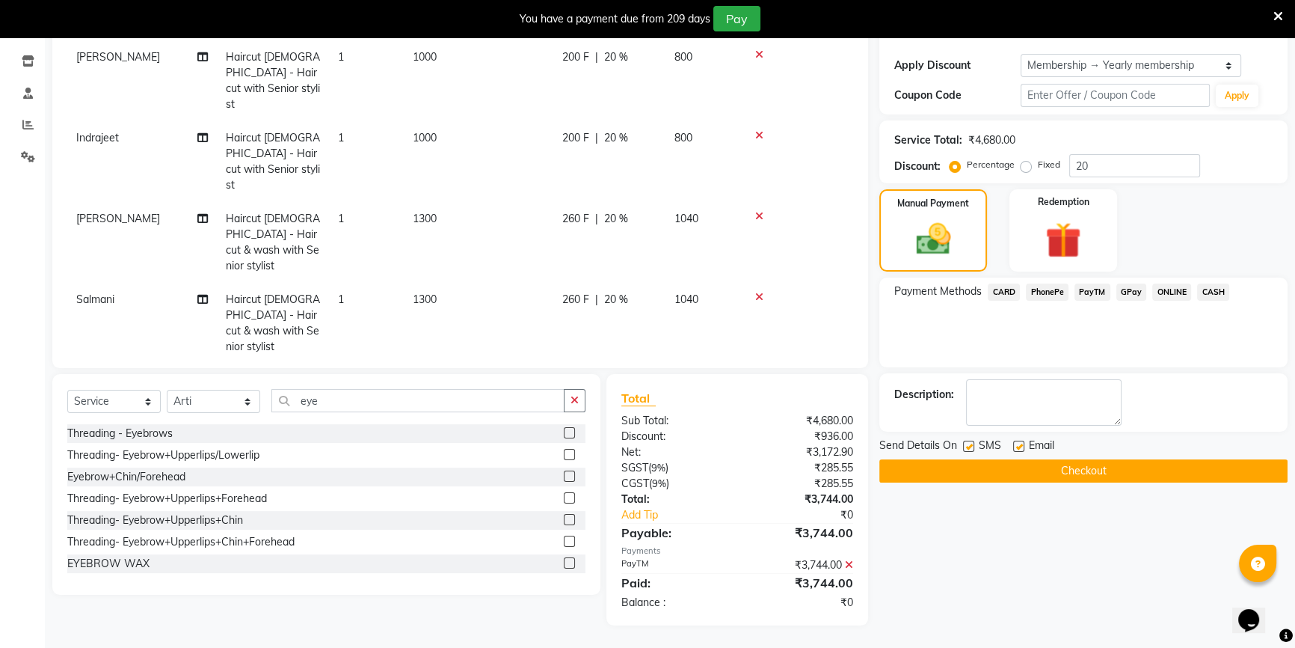
click at [1022, 446] on label at bounding box center [1018, 445] width 11 height 11
click at [1022, 446] on input "checkbox" at bounding box center [1018, 447] width 10 height 10
checkbox input "false"
click at [1049, 479] on button "Checkout" at bounding box center [1083, 470] width 408 height 23
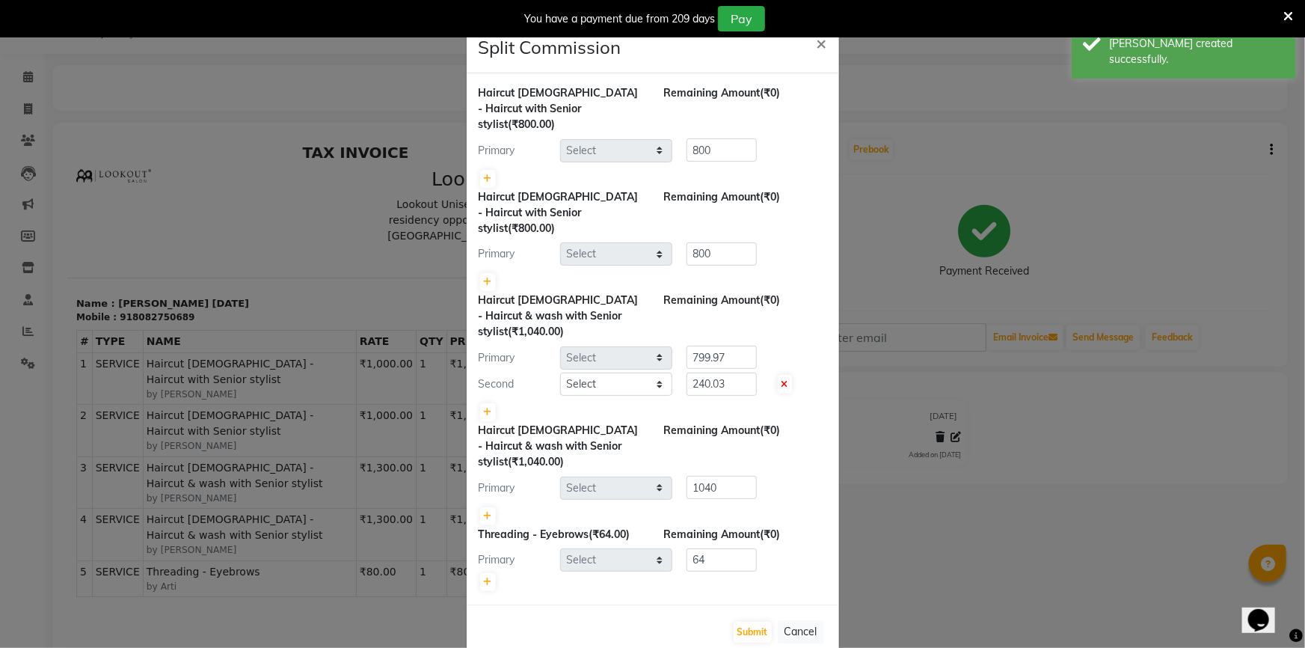
select select "68259"
select select "67794"
select select "68253"
select select "68561"
select select "67793"
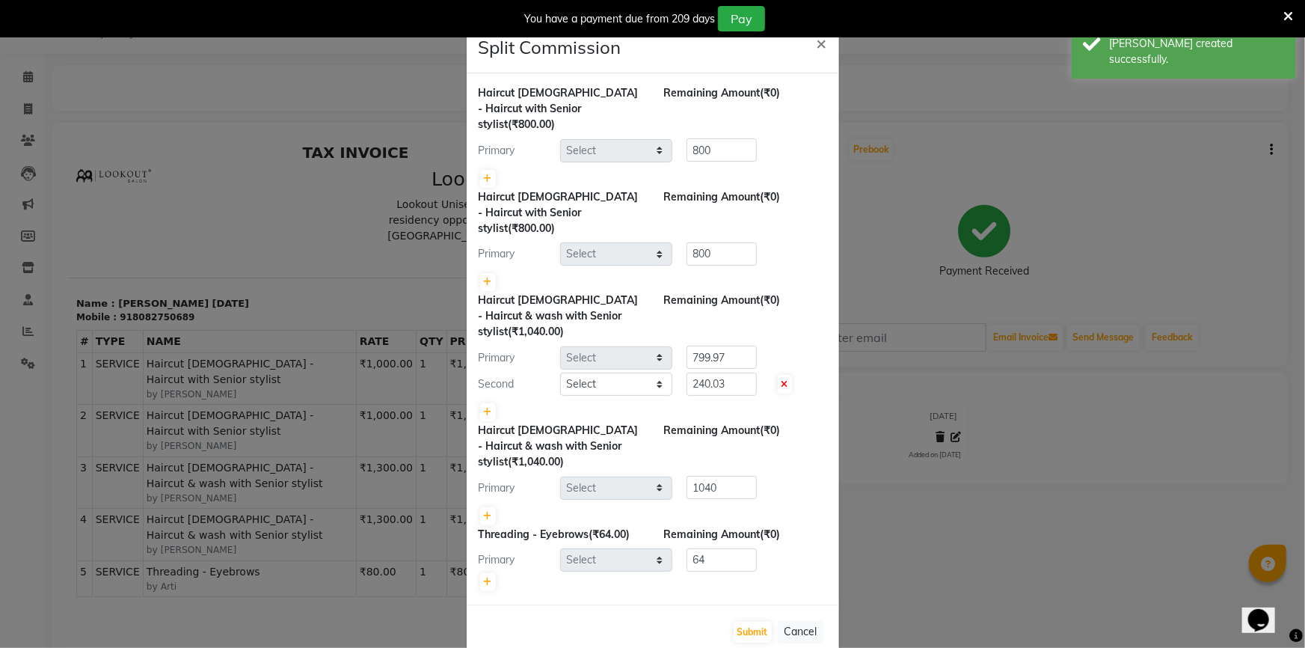
select select "68895"
click at [754, 621] on button "Submit" at bounding box center [753, 631] width 38 height 21
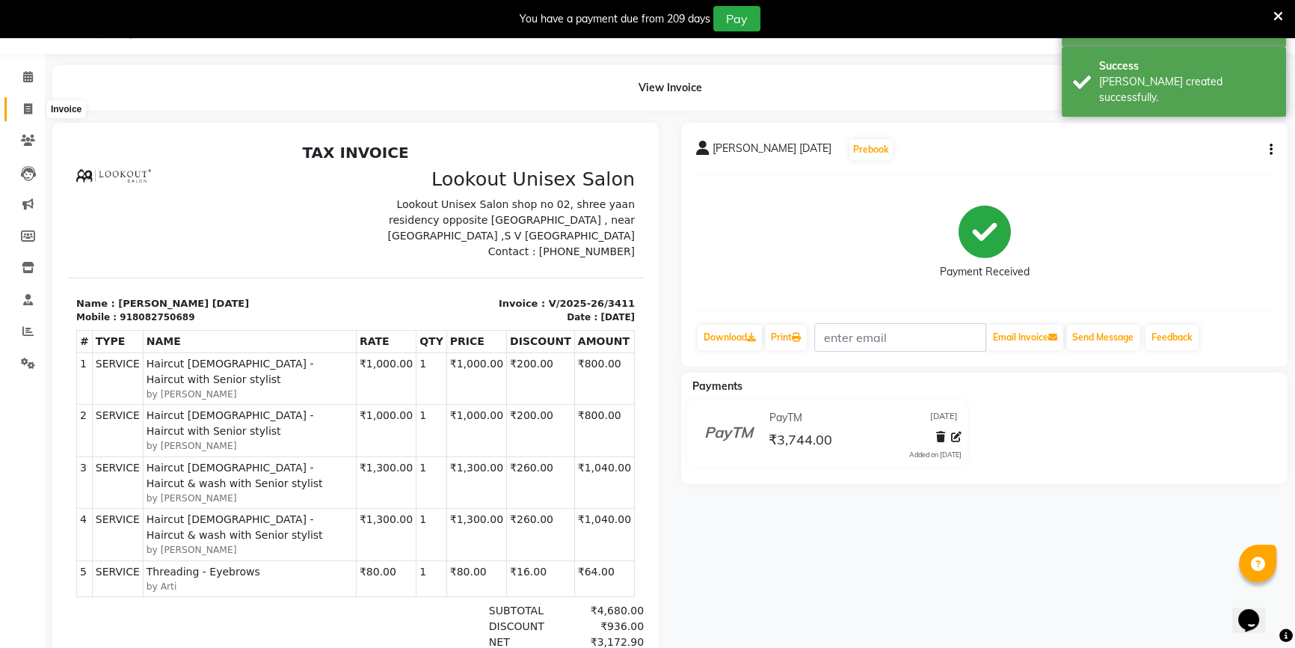
click at [32, 105] on span at bounding box center [28, 109] width 26 height 17
select select "7658"
select select "service"
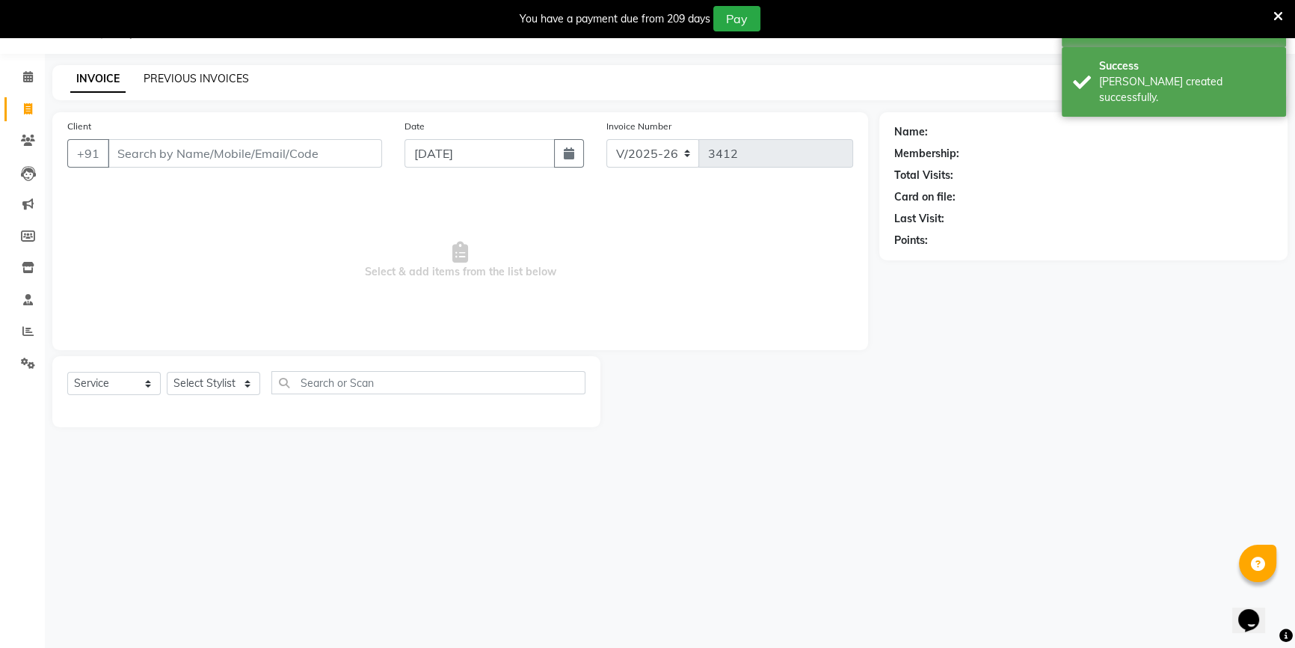
click at [225, 80] on link "PREVIOUS INVOICES" at bounding box center [196, 78] width 105 height 13
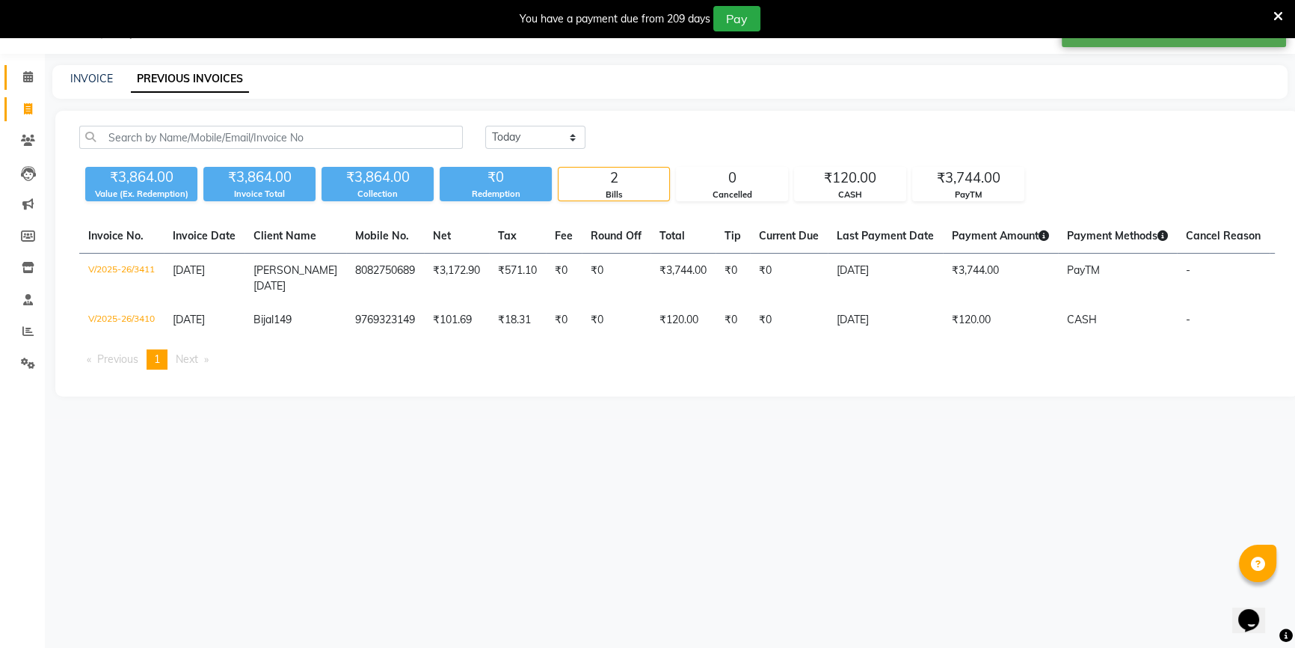
click at [13, 76] on link "Calendar" at bounding box center [22, 77] width 36 height 25
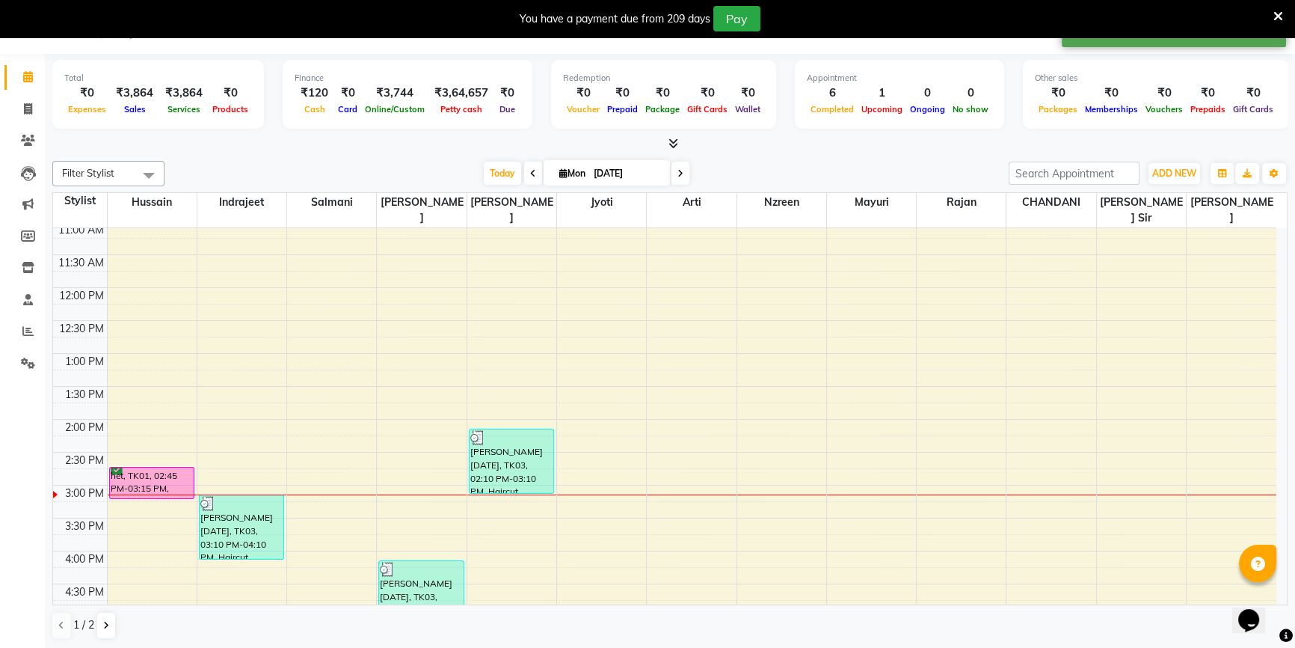
scroll to position [271, 0]
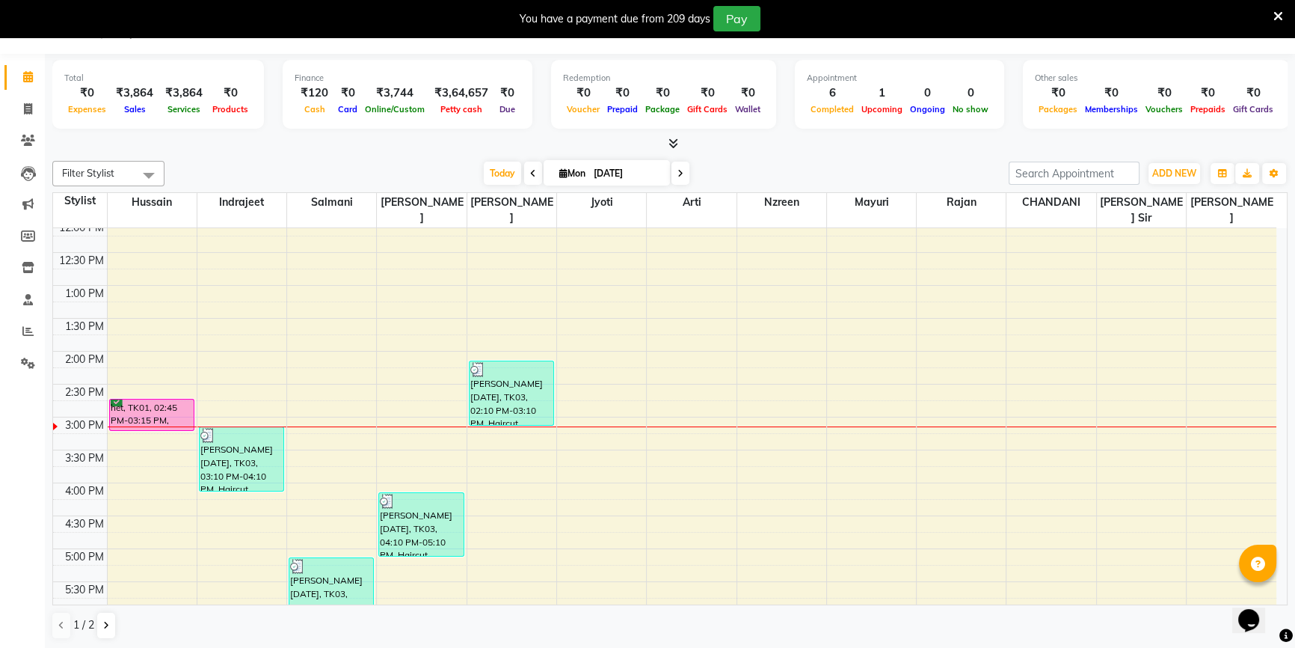
drag, startPoint x: 416, startPoint y: 496, endPoint x: 440, endPoint y: 461, distance: 42.9
click at [440, 461] on div "8:00 AM 8:30 AM 9:00 AM 9:30 AM 10:00 AM 10:30 AM 11:00 AM 11:30 AM 12:00 PM 12…" at bounding box center [664, 417] width 1223 height 921
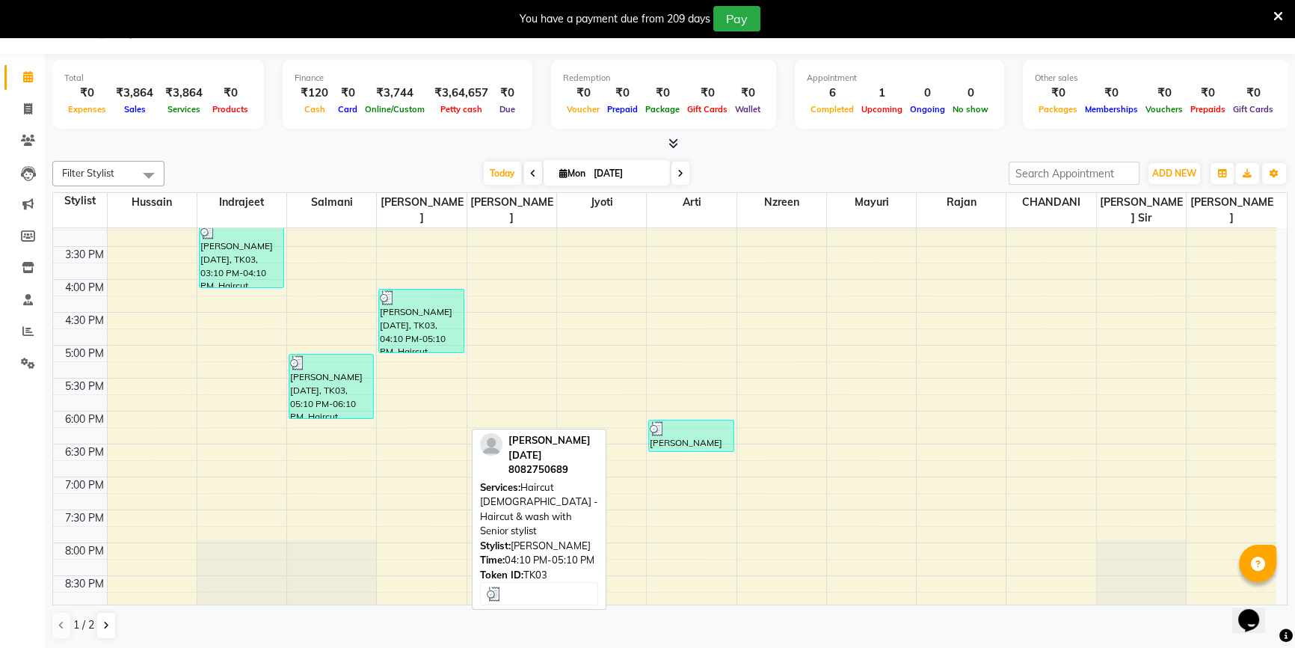
scroll to position [476, 0]
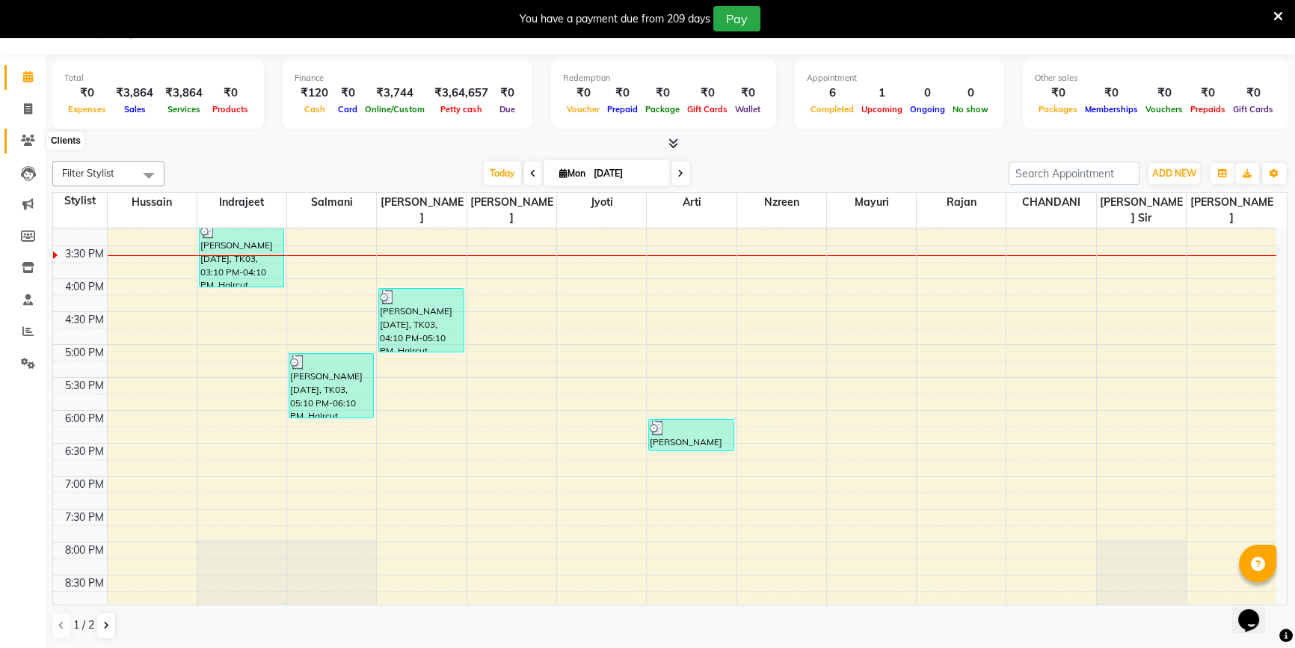
click at [19, 147] on span at bounding box center [28, 140] width 26 height 17
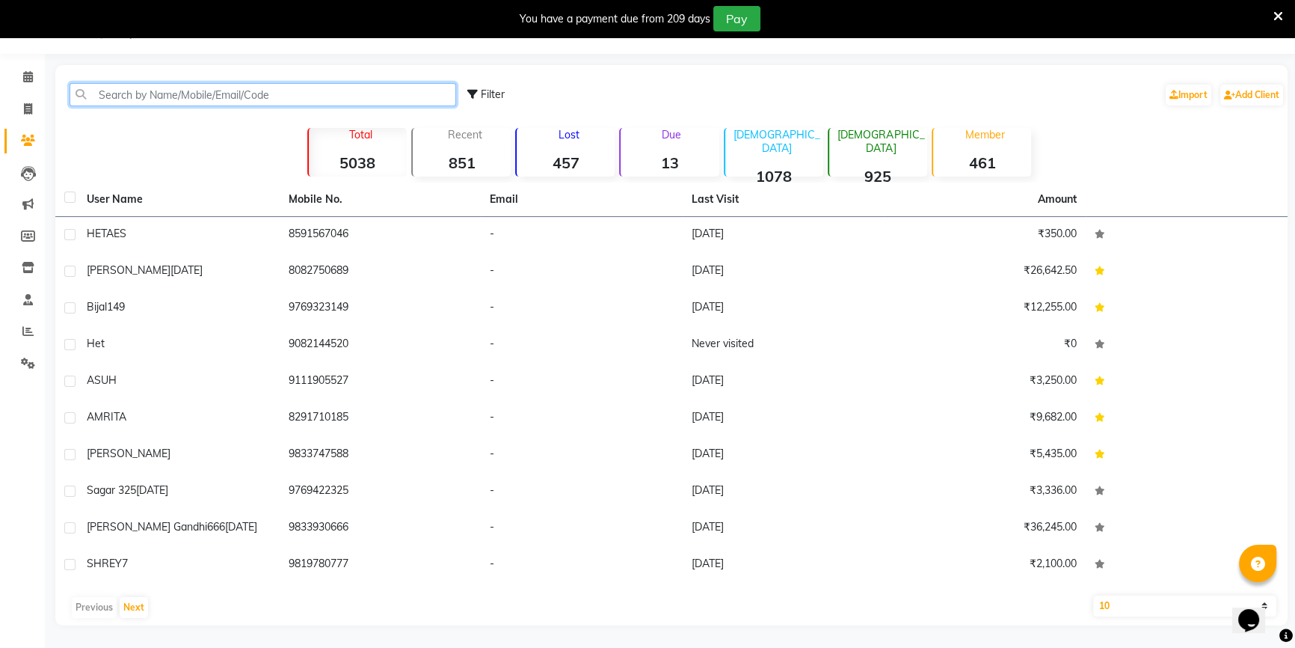
click at [160, 87] on input "text" at bounding box center [263, 94] width 387 height 23
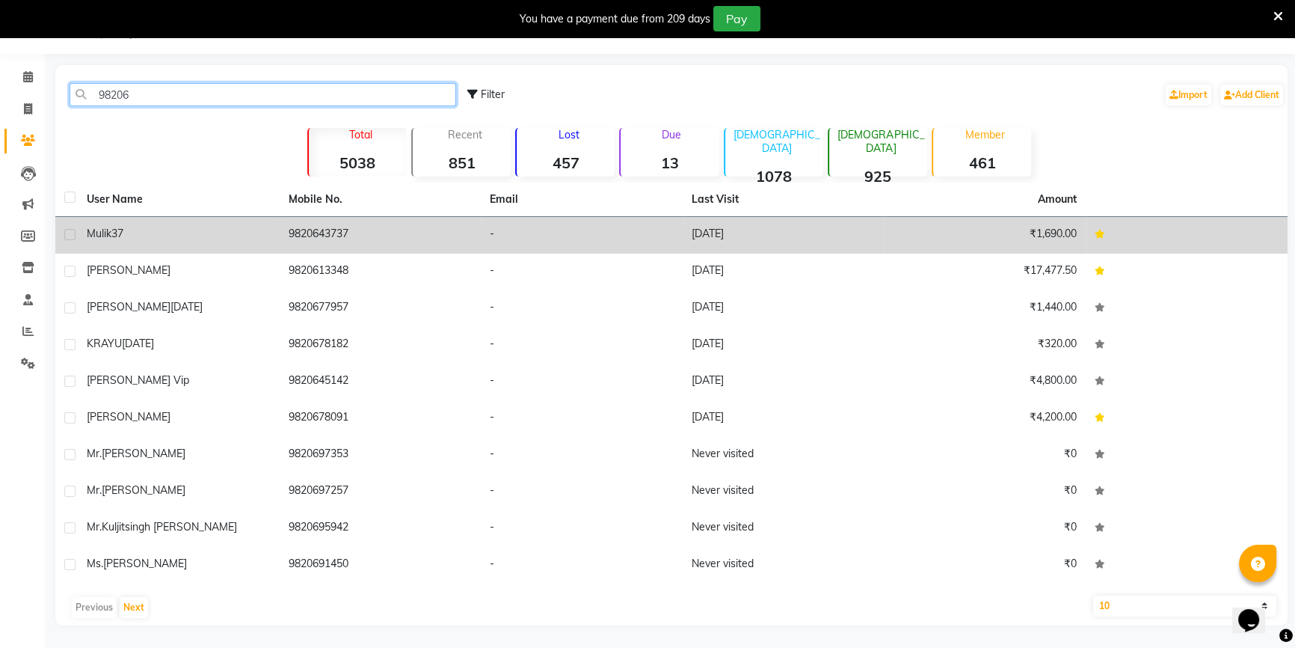
type input "98206"
click at [209, 226] on div "Mulik37" at bounding box center [179, 234] width 184 height 16
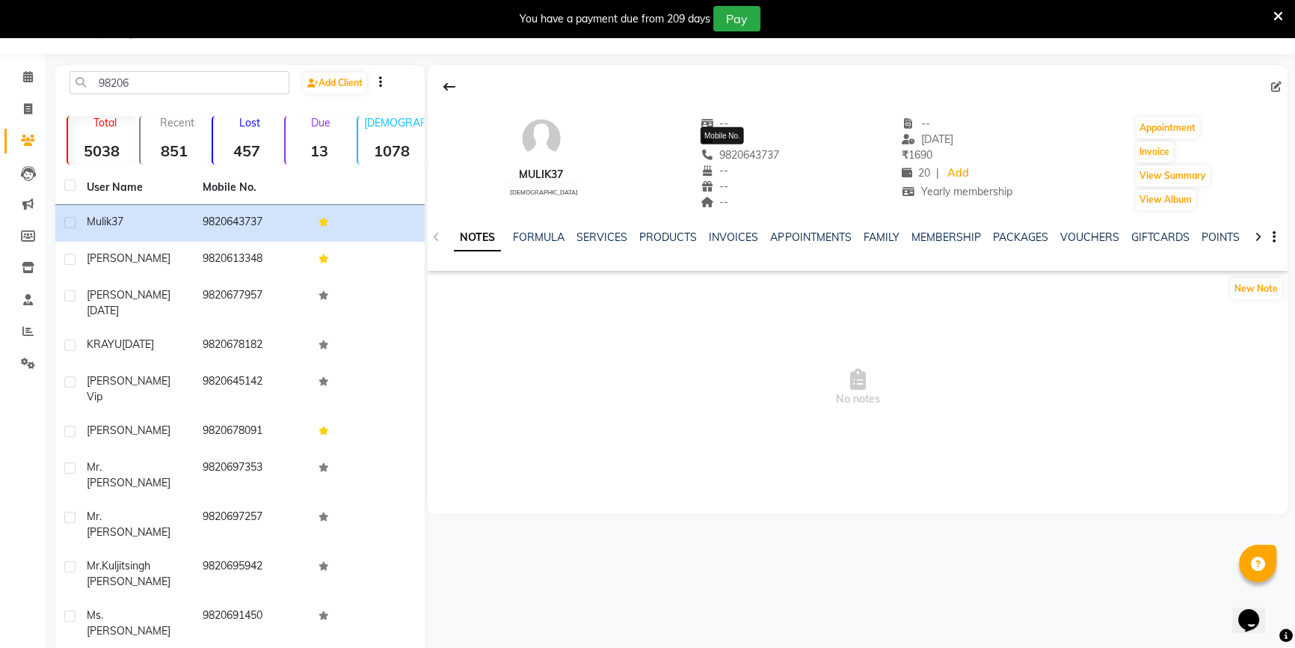
click at [712, 151] on span "9820643737" at bounding box center [740, 154] width 79 height 13
click at [713, 151] on span "9820643737" at bounding box center [740, 154] width 79 height 13
copy span "9820643737"
click at [123, 77] on input "98206" at bounding box center [180, 82] width 220 height 23
click at [30, 114] on span at bounding box center [28, 109] width 26 height 17
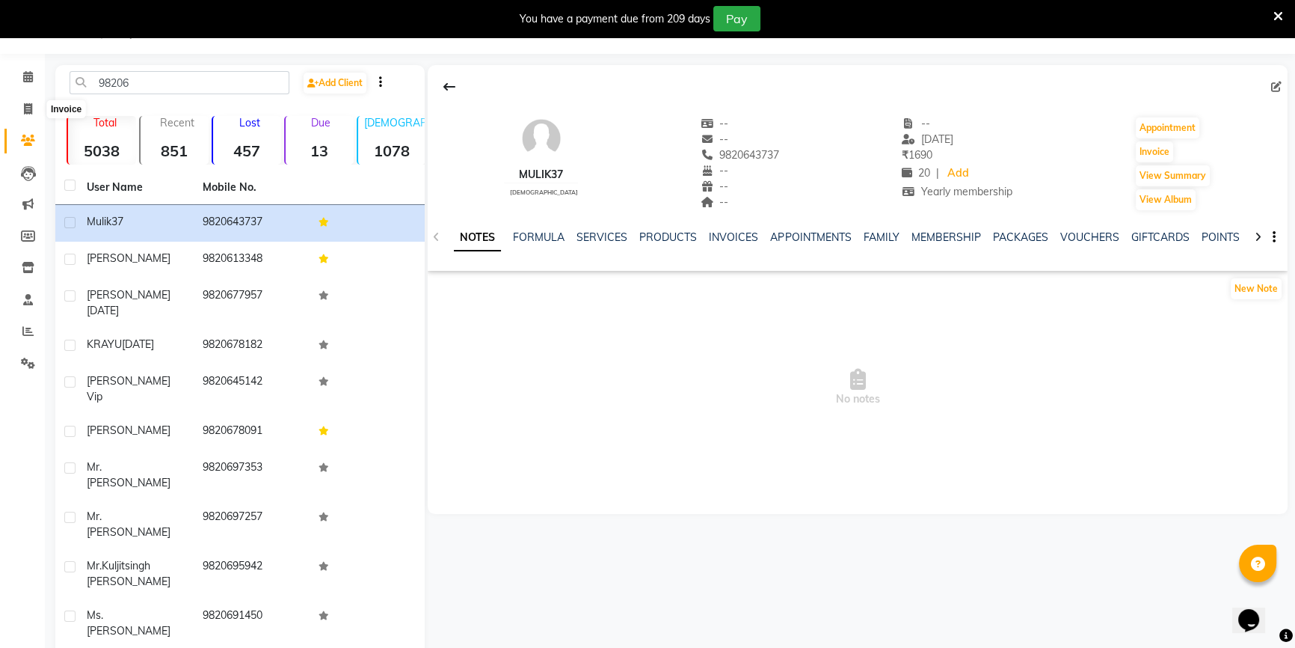
select select "7658"
select select "service"
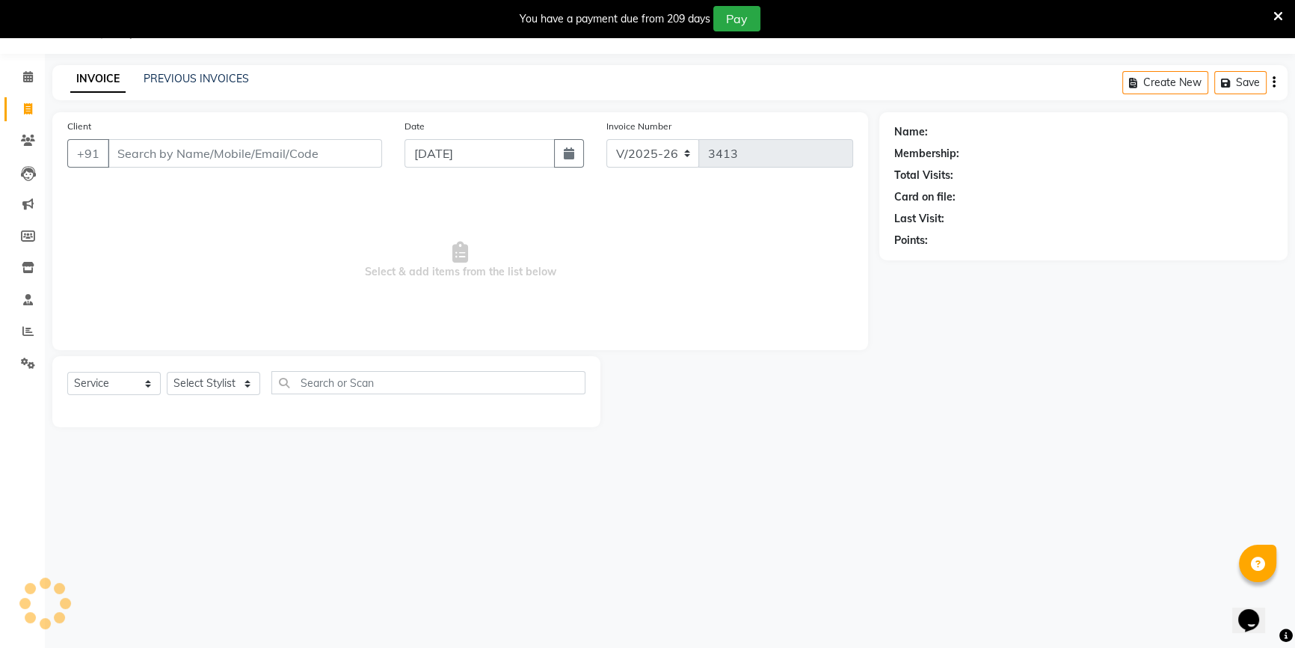
click at [147, 150] on input "Client" at bounding box center [245, 153] width 274 height 28
type input "9820643737"
select select "1: Object"
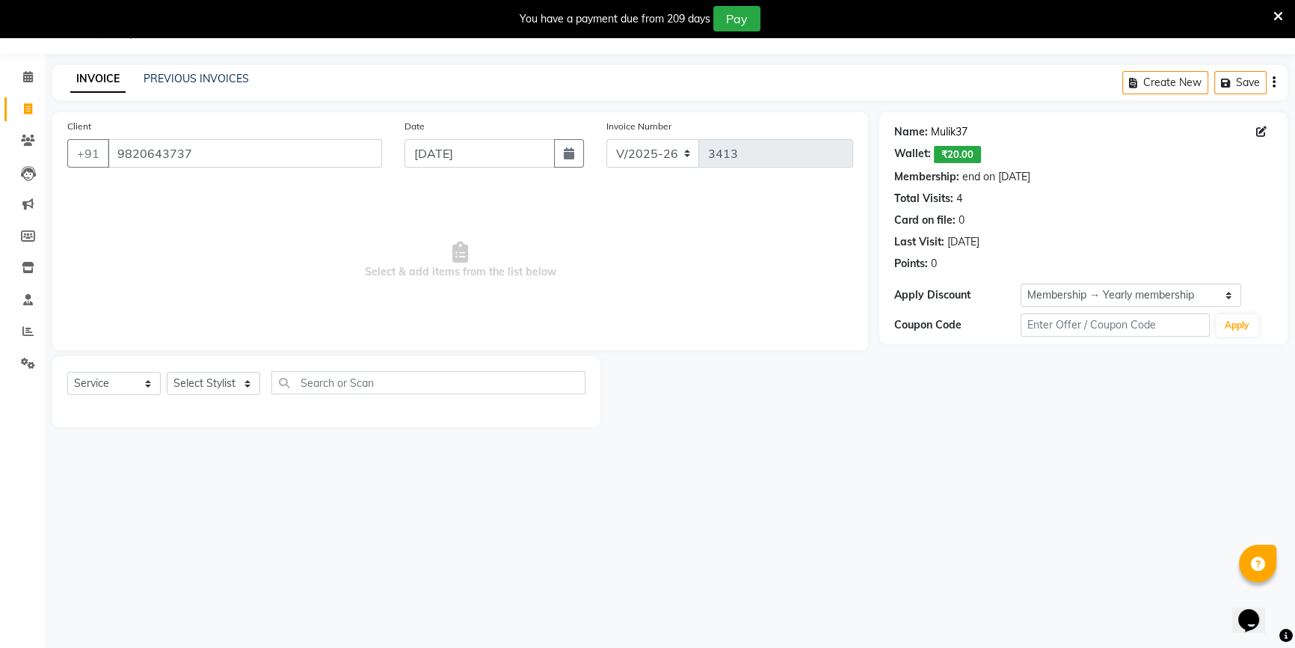
click at [947, 129] on link "Mulik37" at bounding box center [949, 132] width 37 height 16
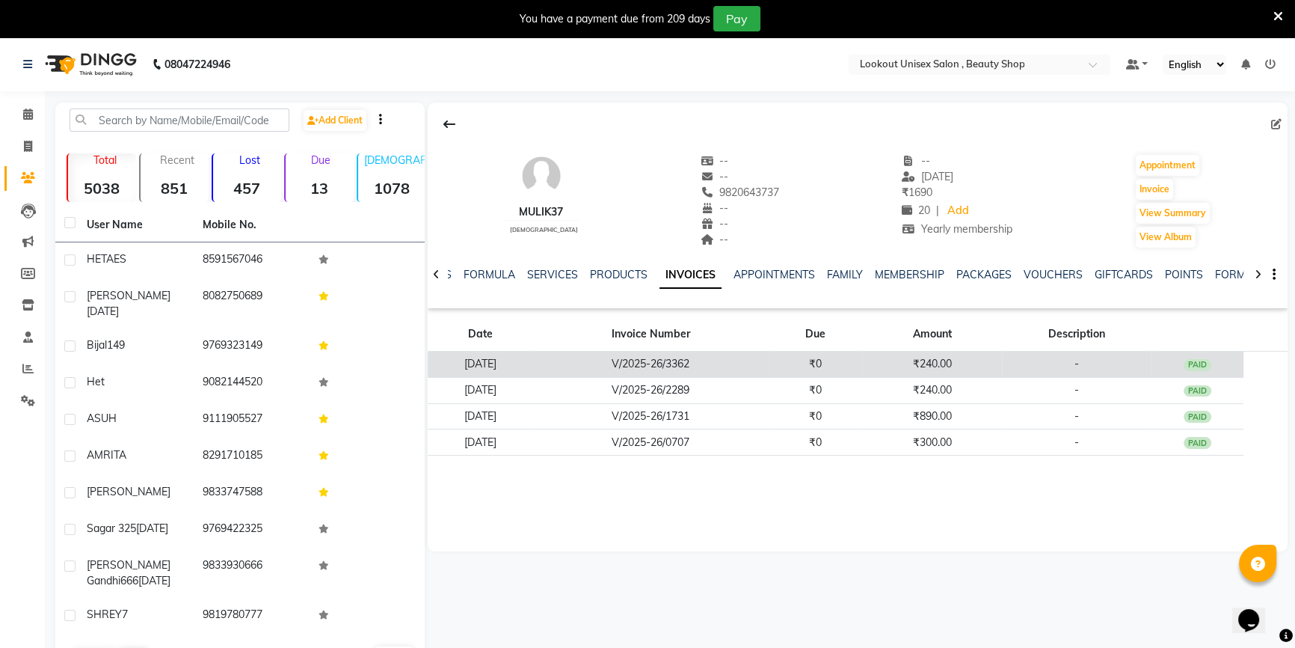
click at [962, 374] on td "₹240.00" at bounding box center [931, 364] width 139 height 26
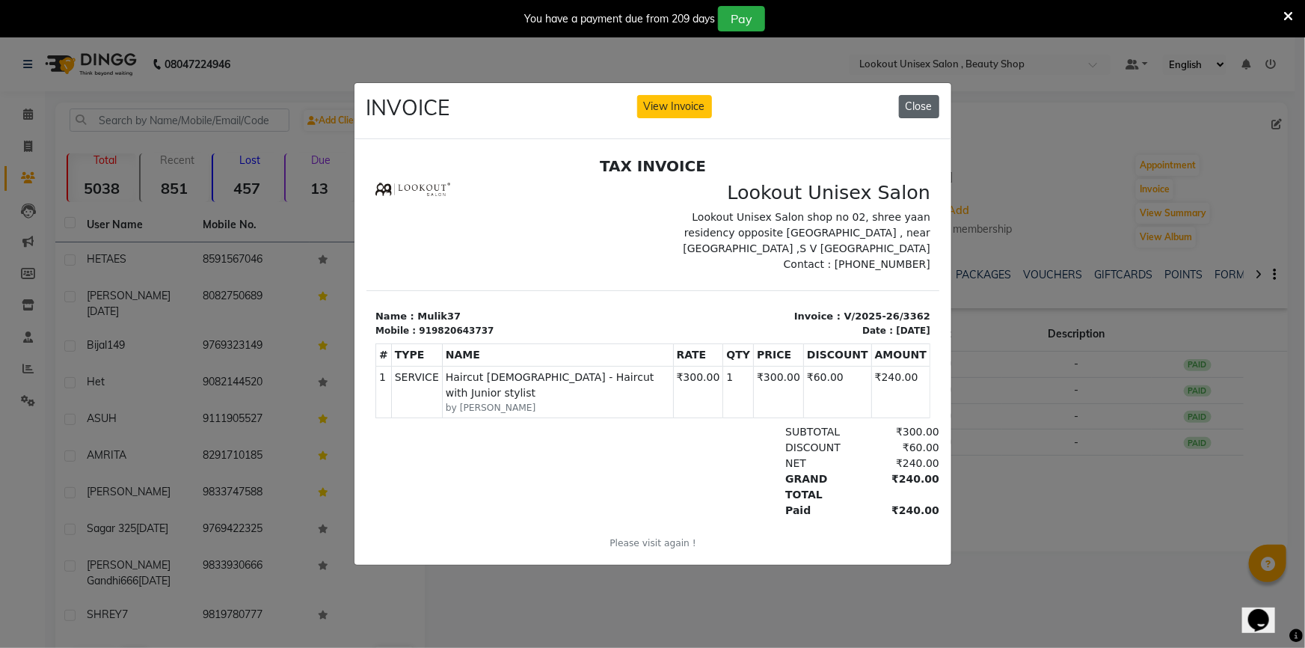
click at [921, 95] on button "Close" at bounding box center [919, 106] width 40 height 23
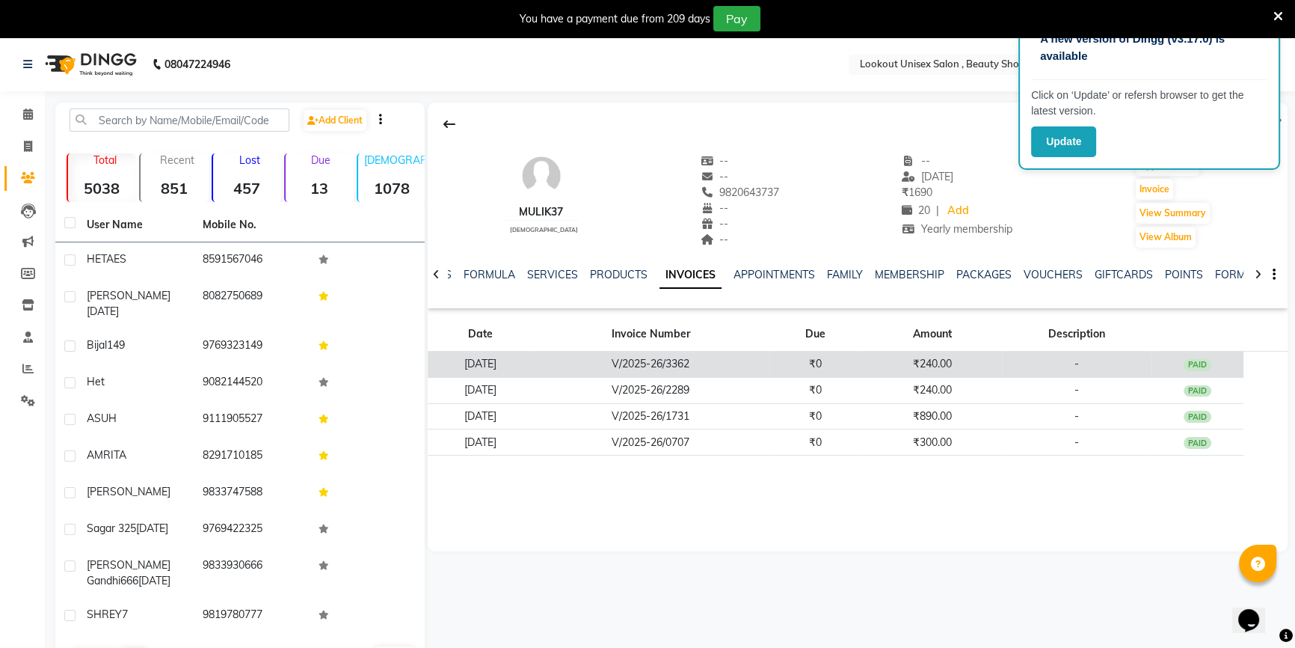
click at [705, 366] on td "V/2025-26/3362" at bounding box center [650, 364] width 236 height 26
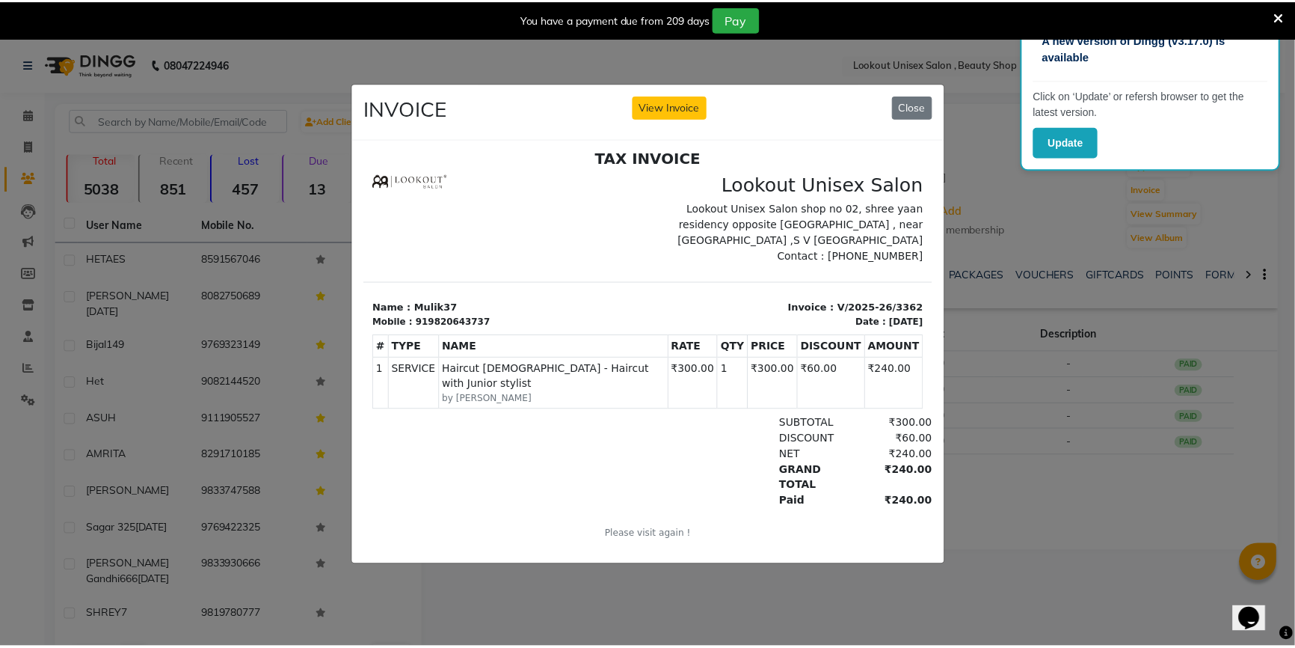
scroll to position [11, 0]
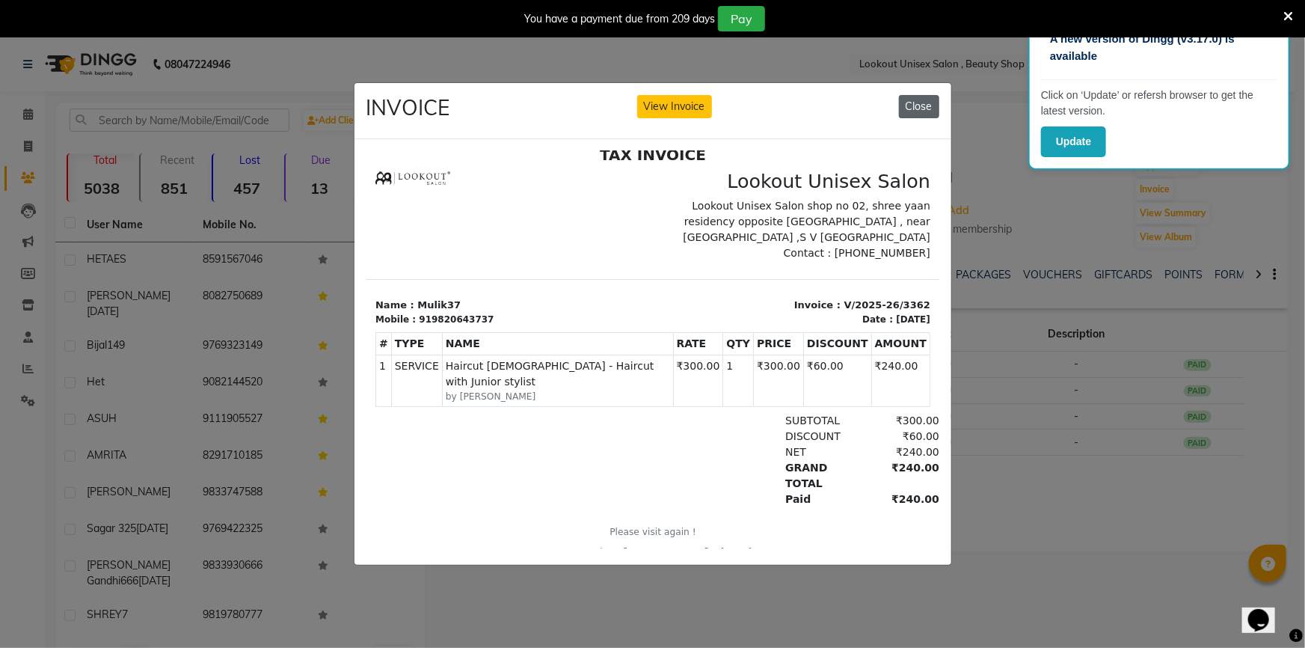
click at [908, 106] on button "Close" at bounding box center [919, 106] width 40 height 23
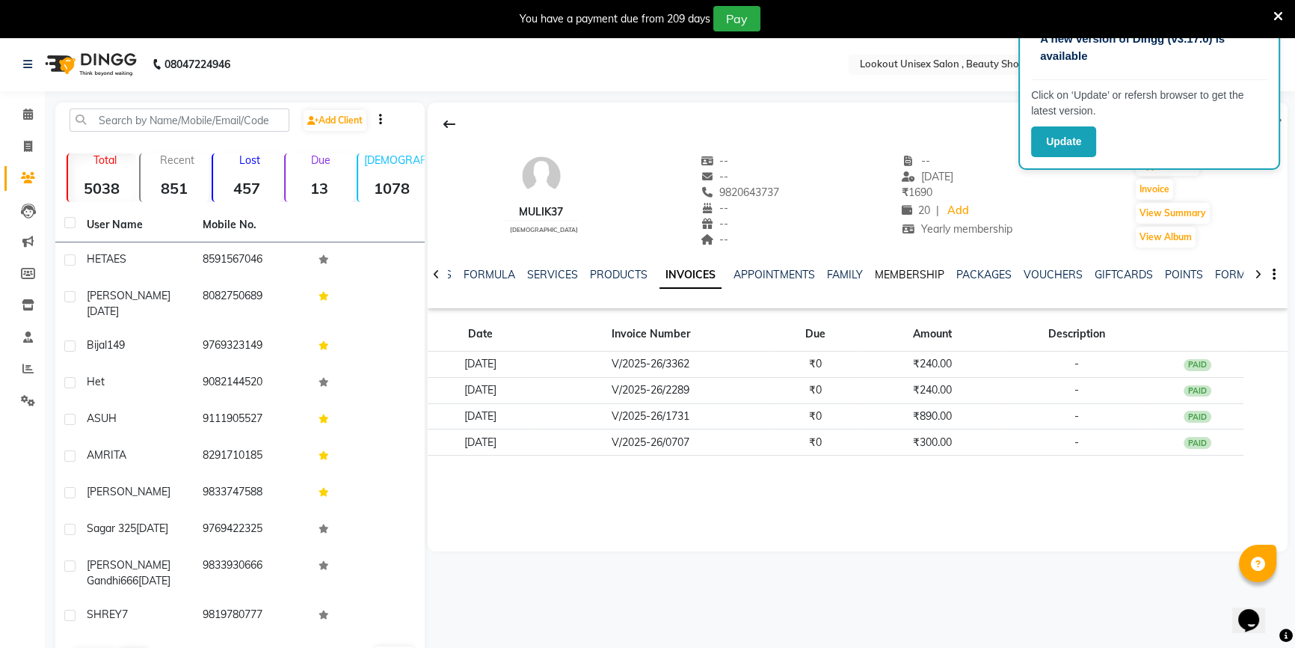
click at [909, 274] on link "MEMBERSHIP" at bounding box center [909, 274] width 70 height 13
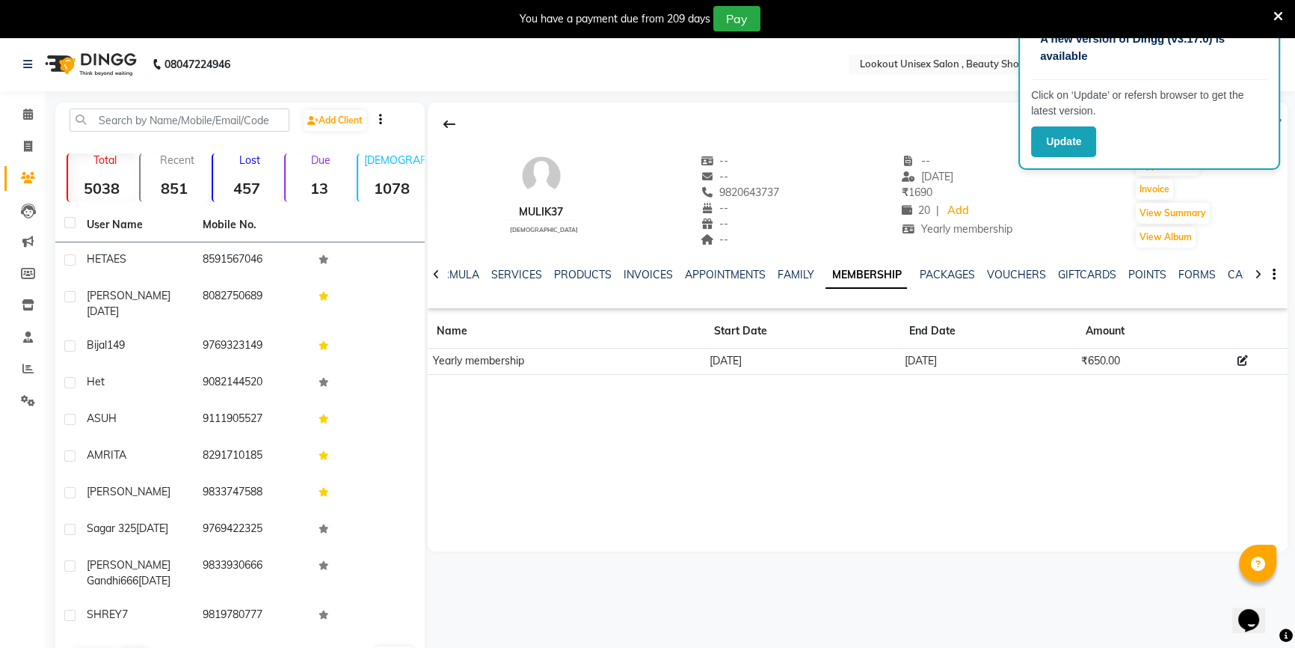
click at [761, 271] on ul "NOTES FORMULA SERVICES PRODUCTS INVOICES APPOINTMENTS FAMILY MEMBERSHIP PACKAGE…" at bounding box center [856, 275] width 948 height 16
click at [785, 277] on link "FAMILY" at bounding box center [796, 274] width 36 height 13
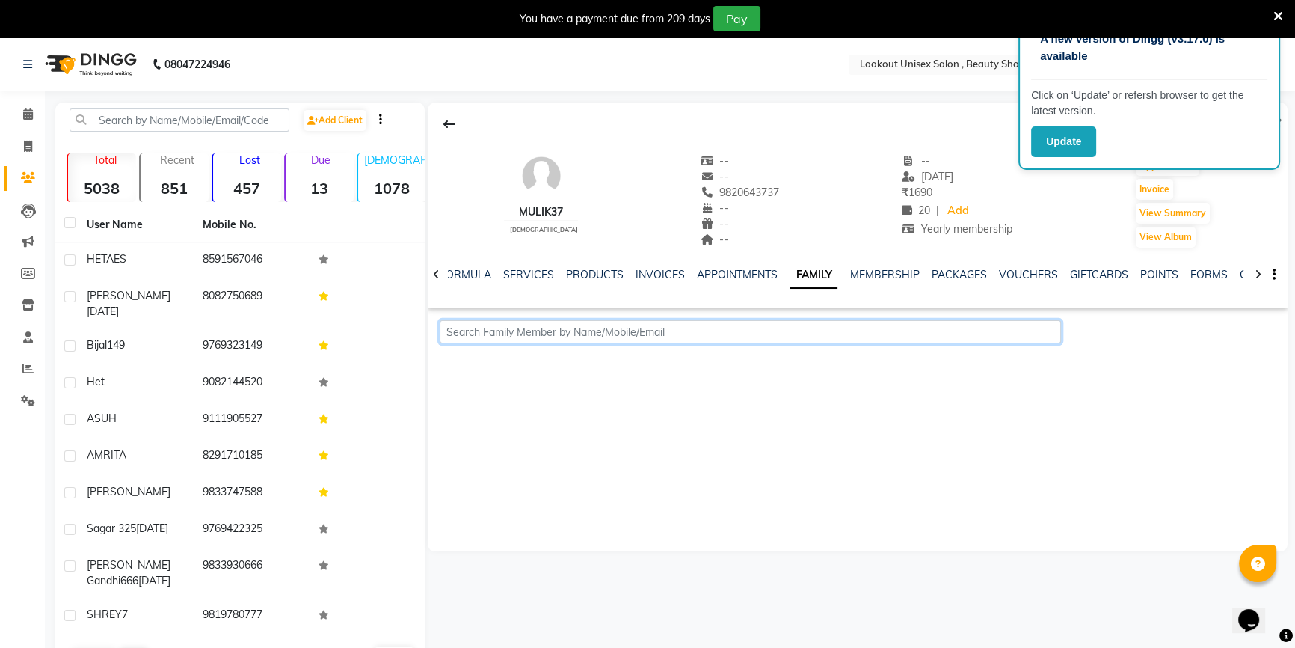
click at [816, 328] on input "text" at bounding box center [750, 331] width 621 height 23
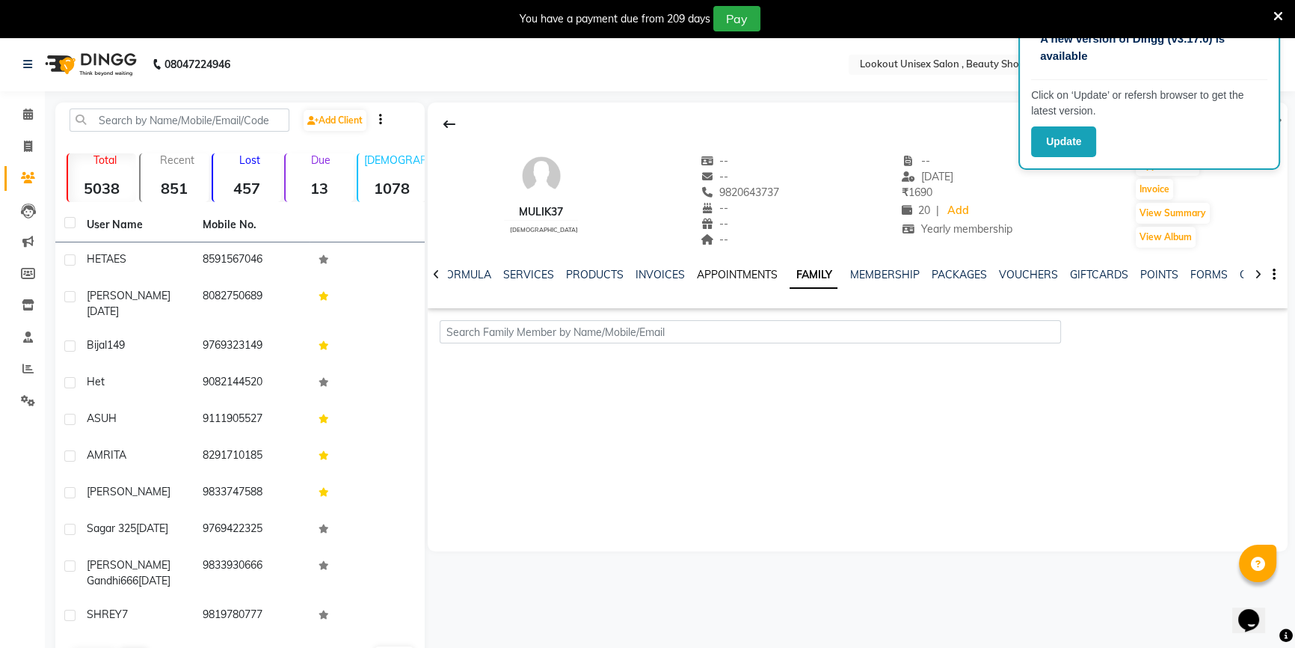
click at [739, 277] on link "APPOINTMENTS" at bounding box center [737, 274] width 81 height 13
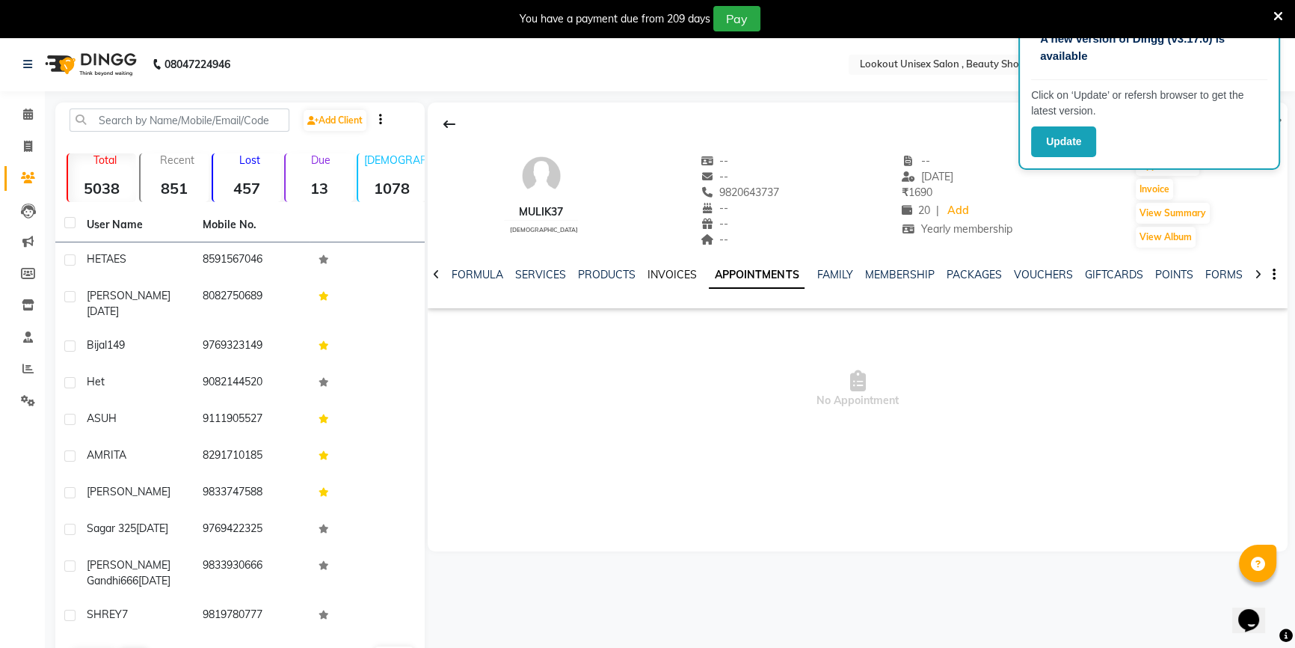
click at [665, 277] on link "INVOICES" at bounding box center [672, 274] width 49 height 13
